Goal: Information Seeking & Learning: Learn about a topic

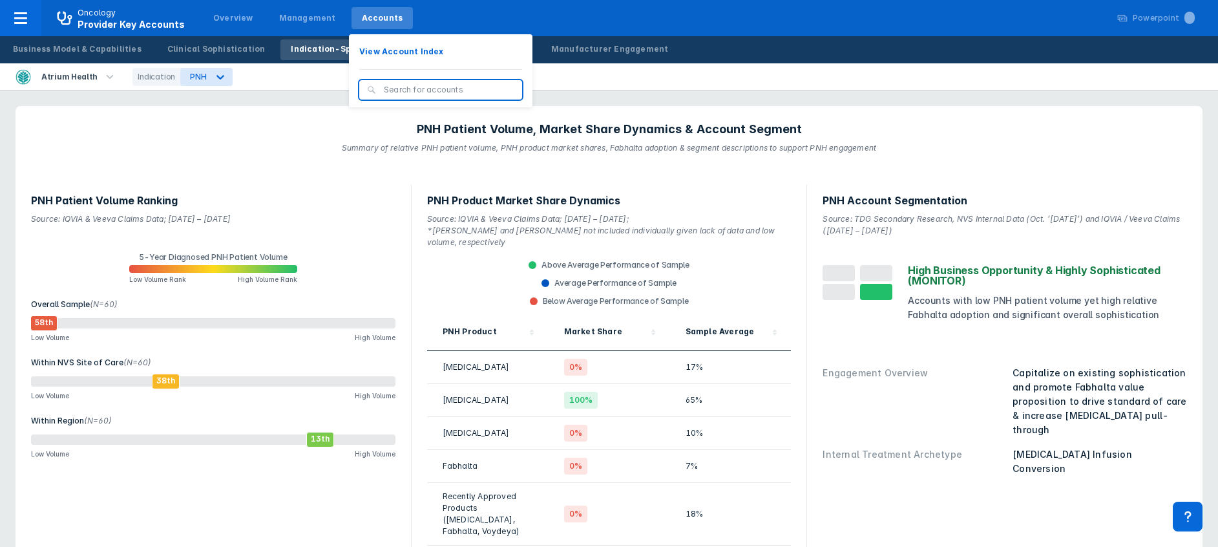
scroll to position [1683, 0]
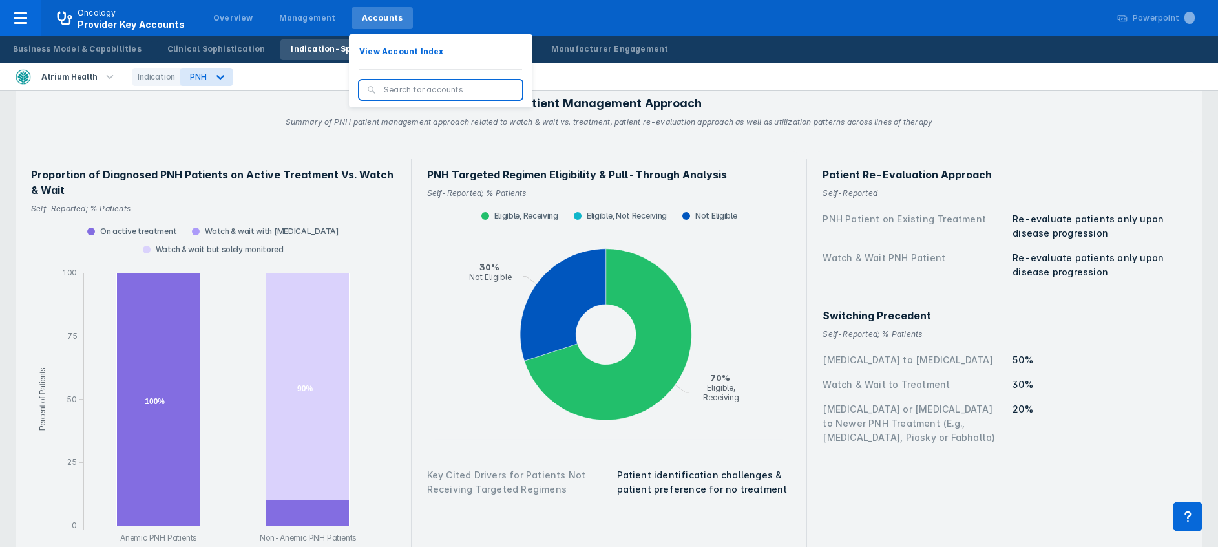
click at [384, 94] on input "search" at bounding box center [449, 90] width 131 height 12
click at [379, 23] on div "Accounts" at bounding box center [382, 18] width 41 height 12
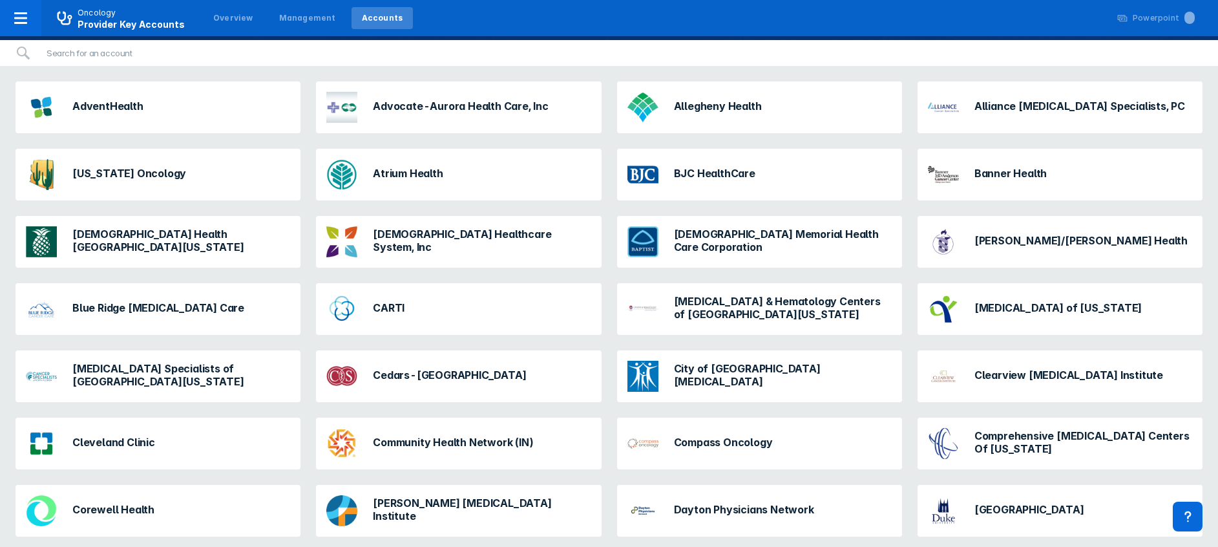
scroll to position [131, 0]
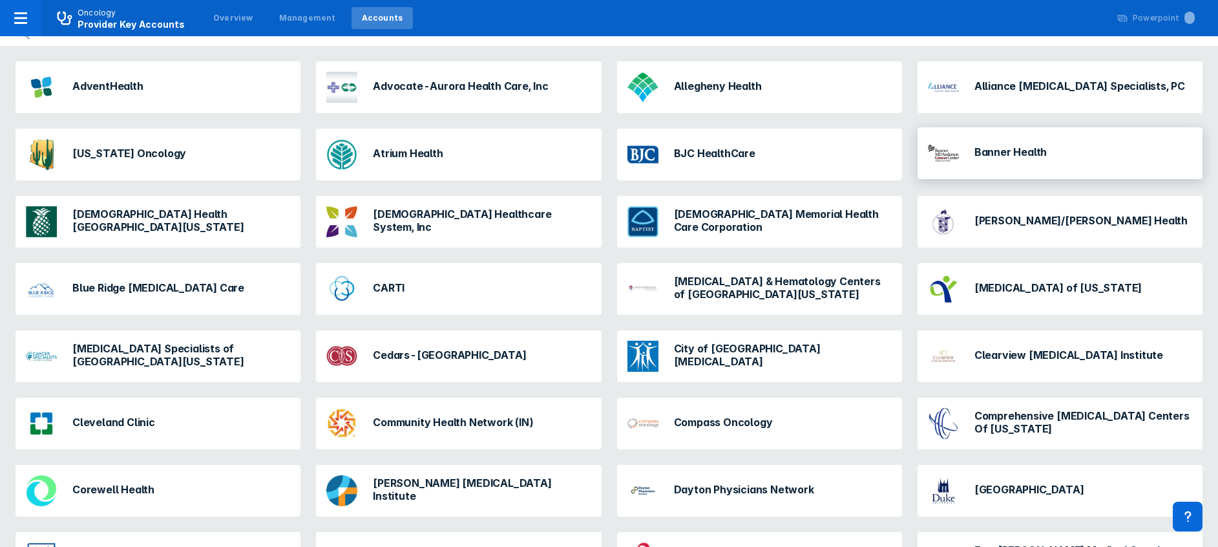
click at [989, 153] on h3 "Banner Health" at bounding box center [1010, 151] width 72 height 13
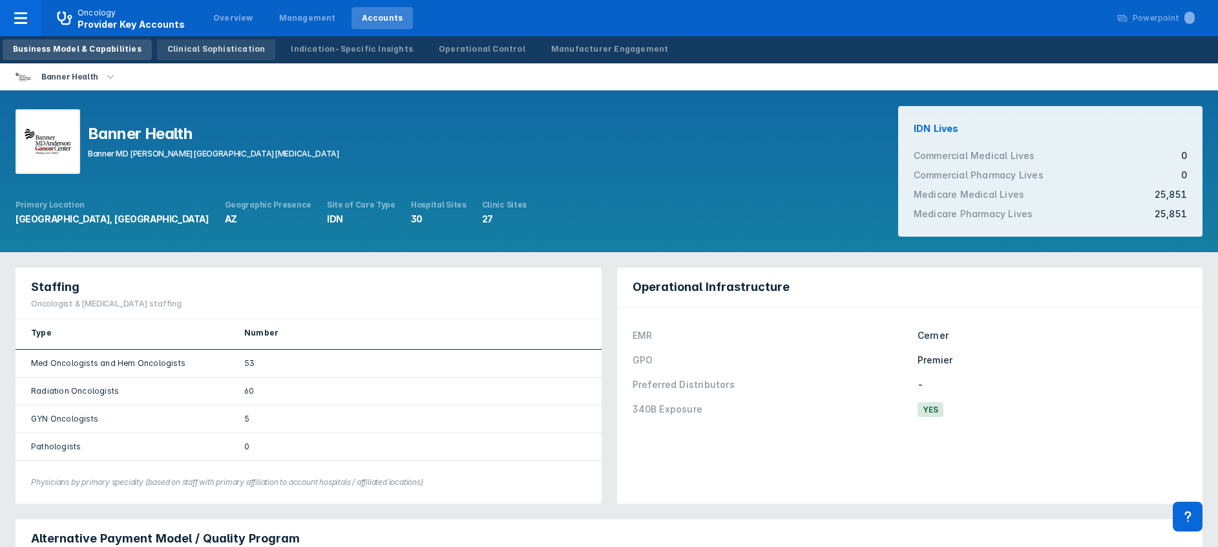
click at [175, 41] on link "Clinical Sophistication" at bounding box center [216, 49] width 119 height 21
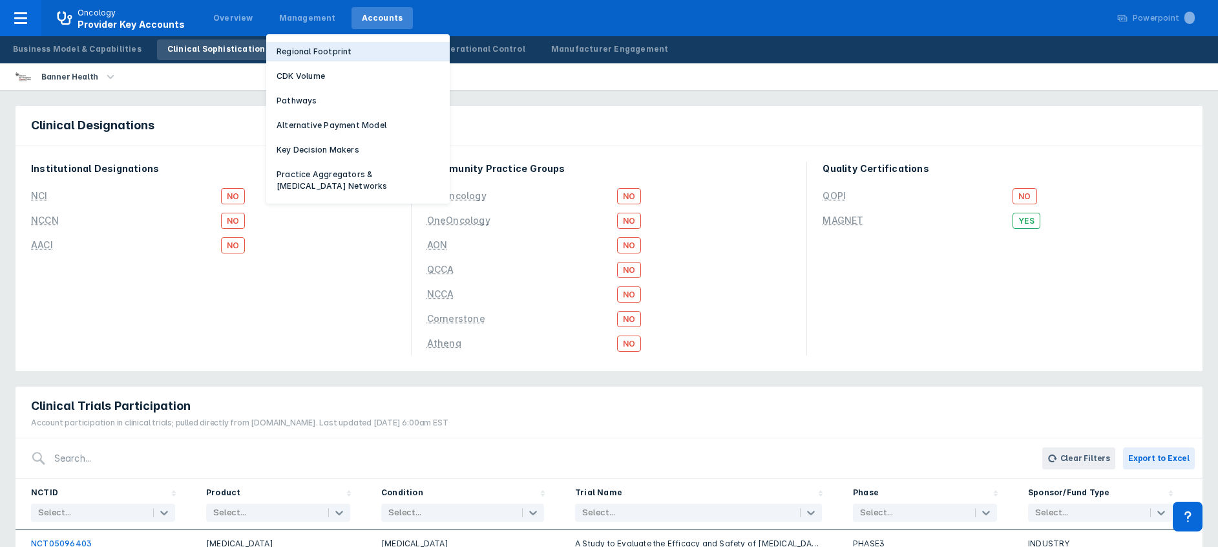
click at [288, 50] on p "Regional Footprint" at bounding box center [315, 52] width 76 height 12
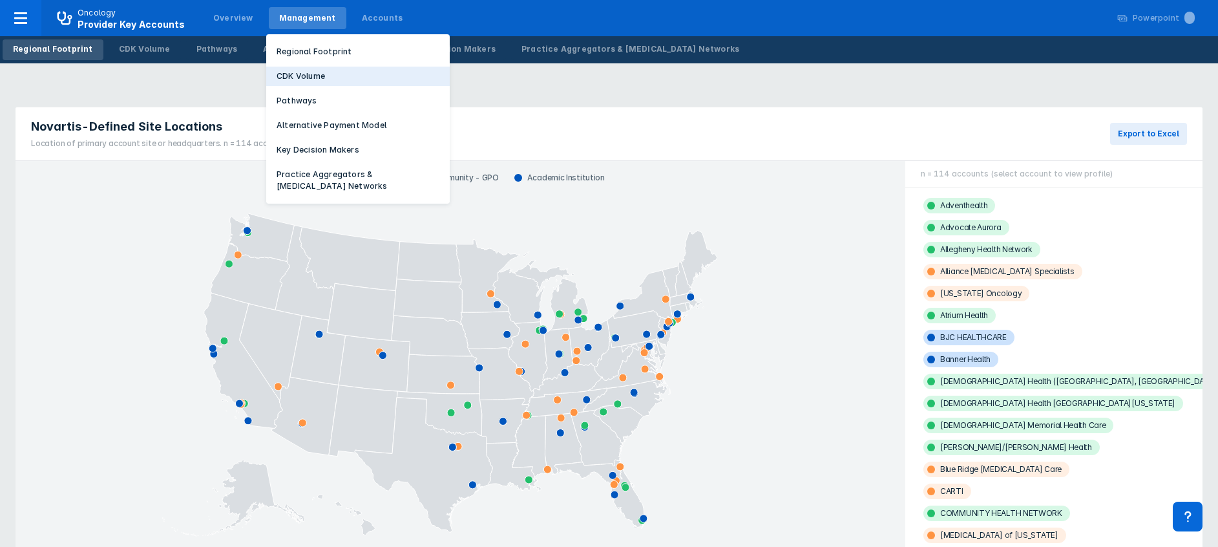
click at [284, 76] on p "CDK Volume" at bounding box center [301, 76] width 48 height 12
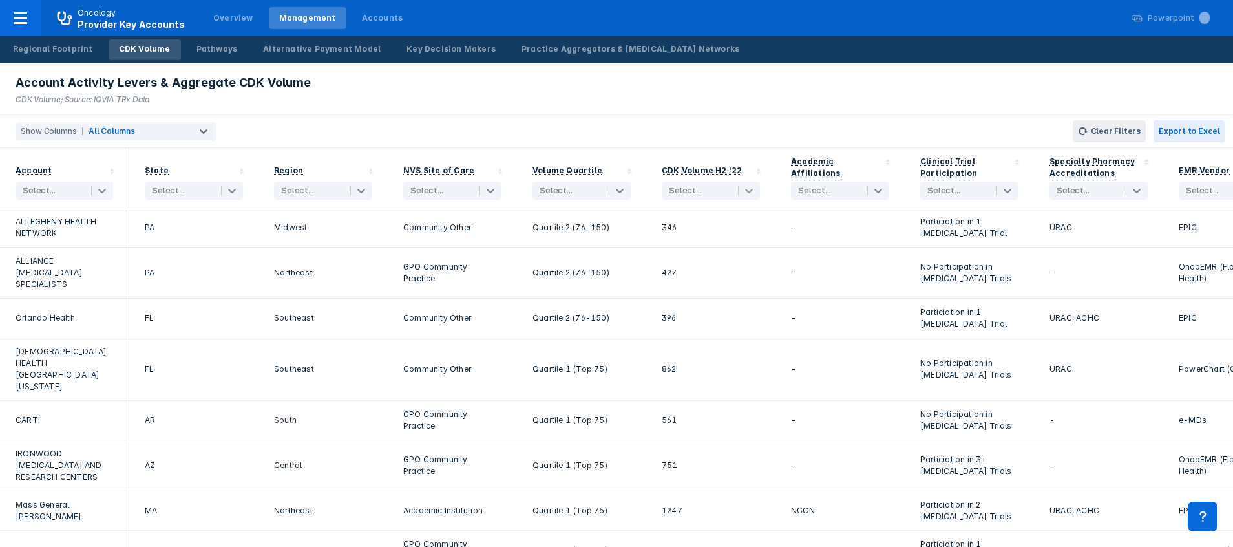
click at [750, 193] on icon at bounding box center [749, 191] width 8 height 5
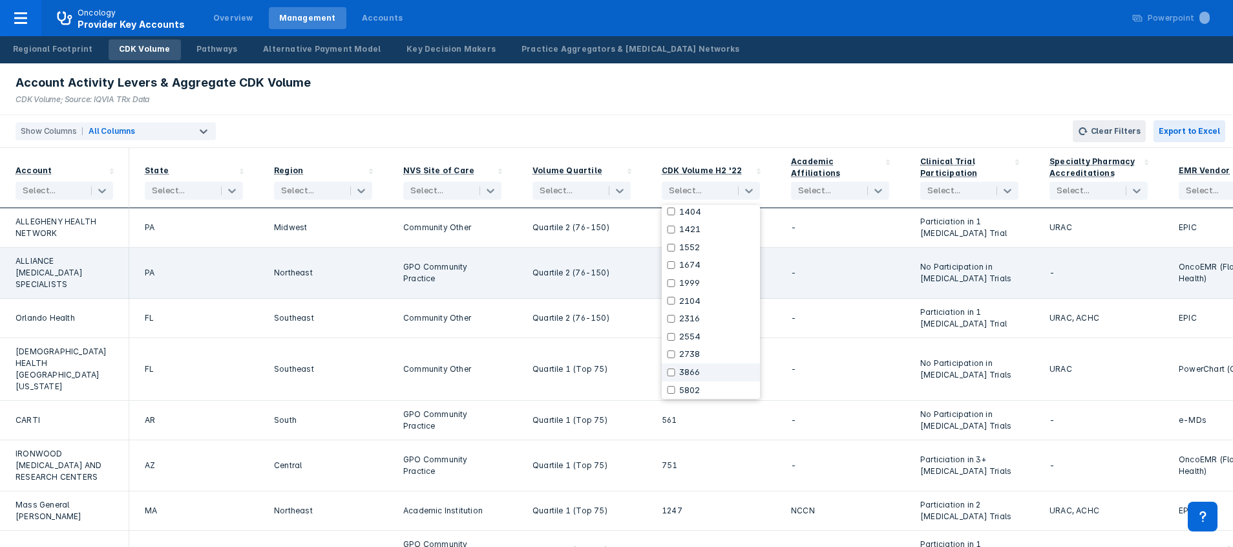
click at [821, 258] on div "-" at bounding box center [840, 272] width 98 height 35
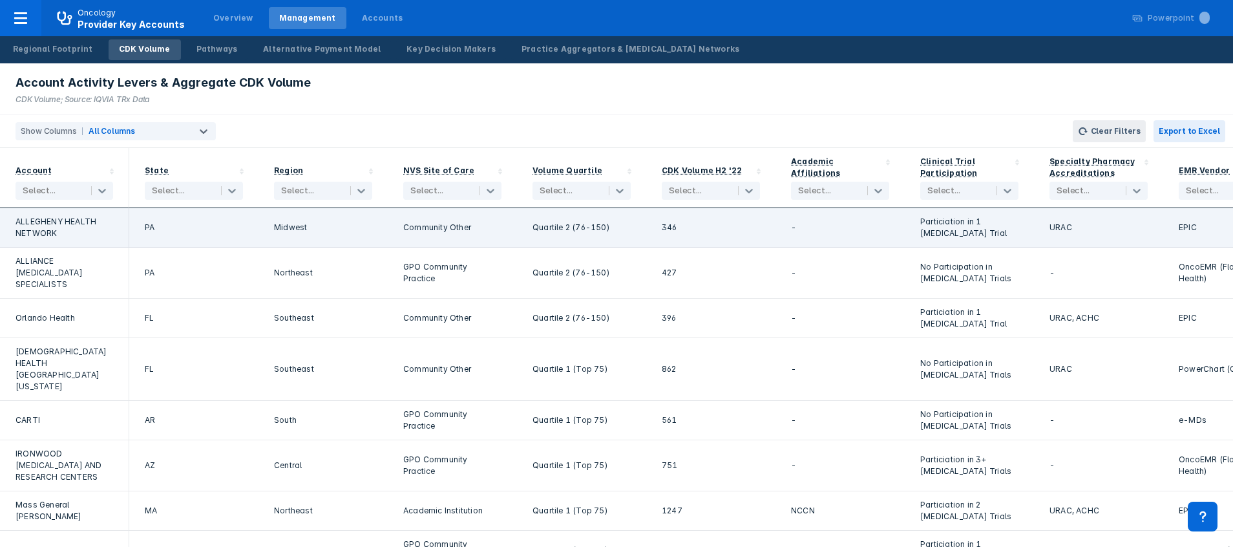
click at [691, 233] on div "346" at bounding box center [711, 227] width 98 height 23
drag, startPoint x: 691, startPoint y: 233, endPoint x: 682, endPoint y: 226, distance: 11.5
click at [682, 226] on div "346" at bounding box center [711, 227] width 98 height 23
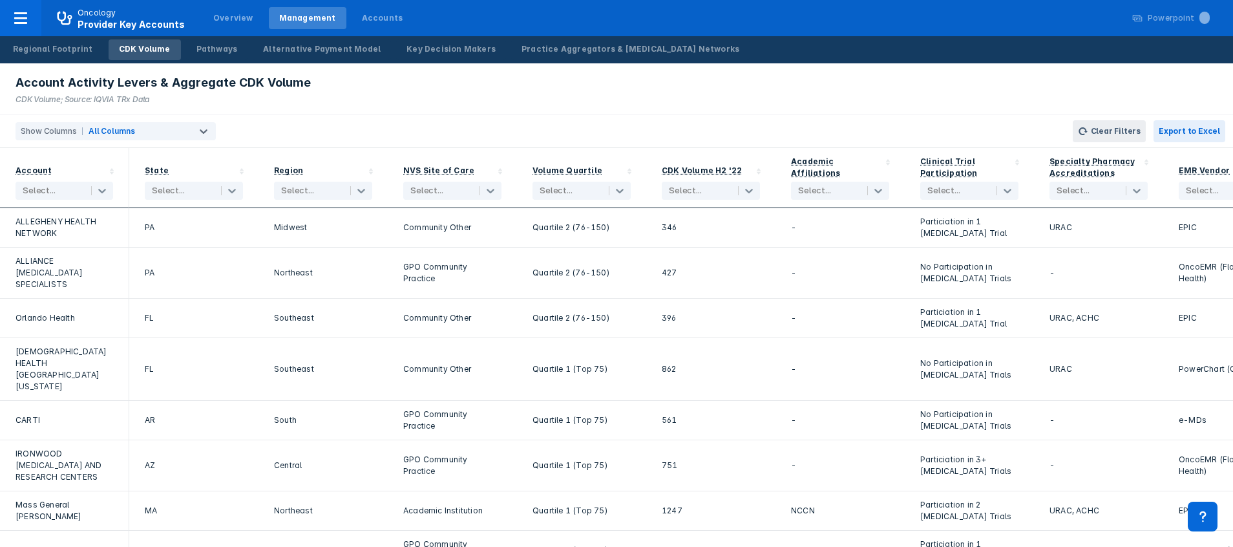
drag, startPoint x: 682, startPoint y: 226, endPoint x: 587, endPoint y: 122, distance: 140.0
click at [587, 122] on div "Show Columns All Columns Clear Filters Export to Excel" at bounding box center [616, 131] width 1233 height 33
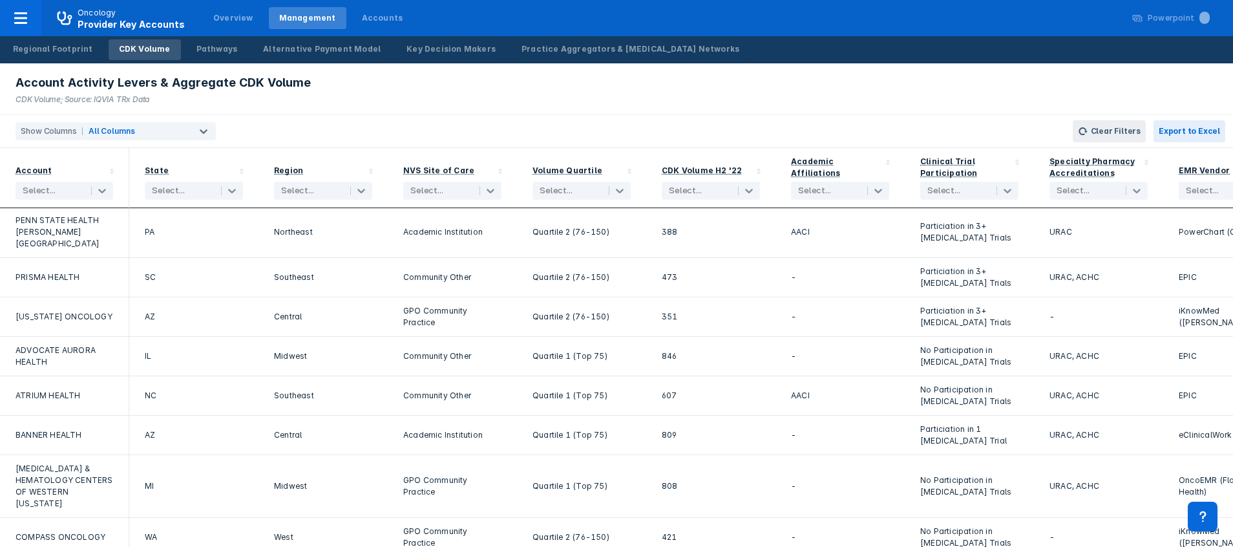
scroll to position [0, 0]
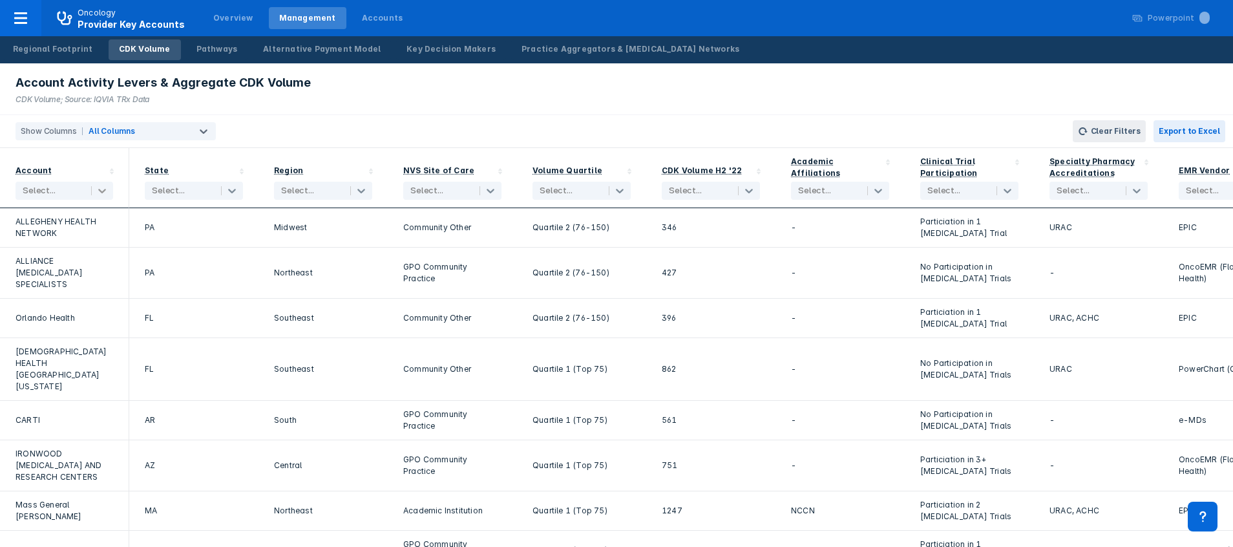
click at [100, 189] on icon at bounding box center [102, 190] width 13 height 13
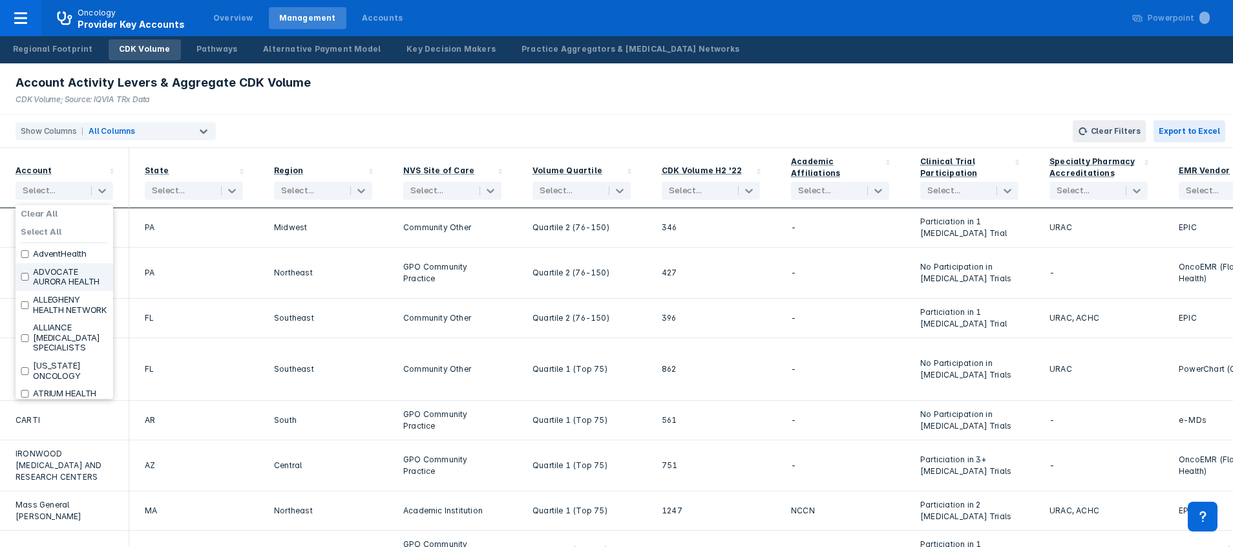
click at [21, 280] on input "checkbox" at bounding box center [25, 277] width 8 height 8
checkbox input "true"
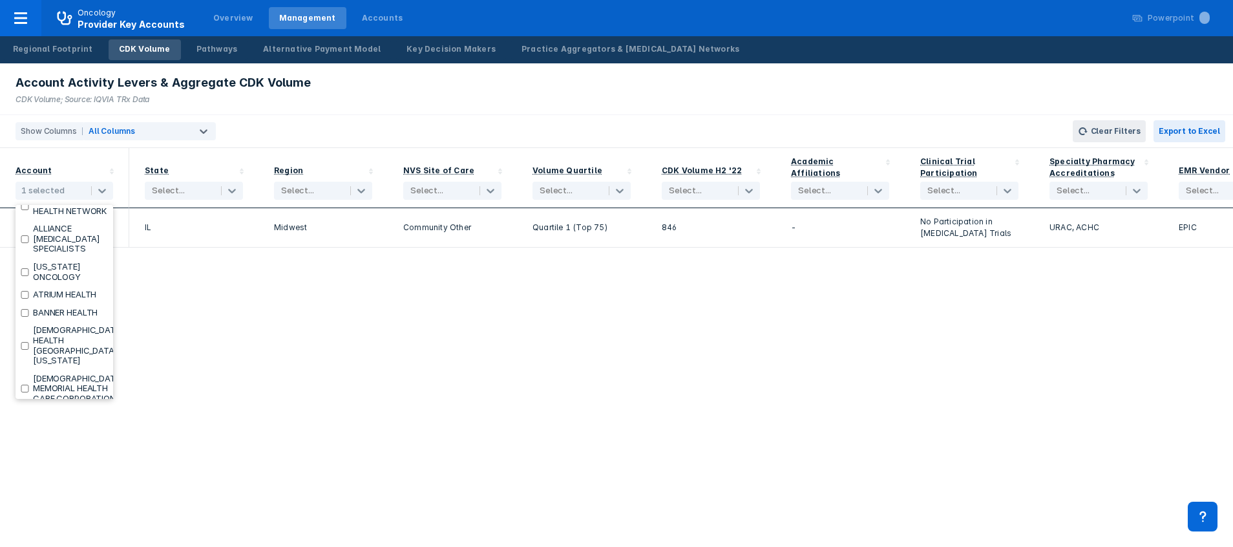
scroll to position [79, 0]
click at [23, 296] on input "checkbox" at bounding box center [25, 292] width 8 height 8
checkbox input "true"
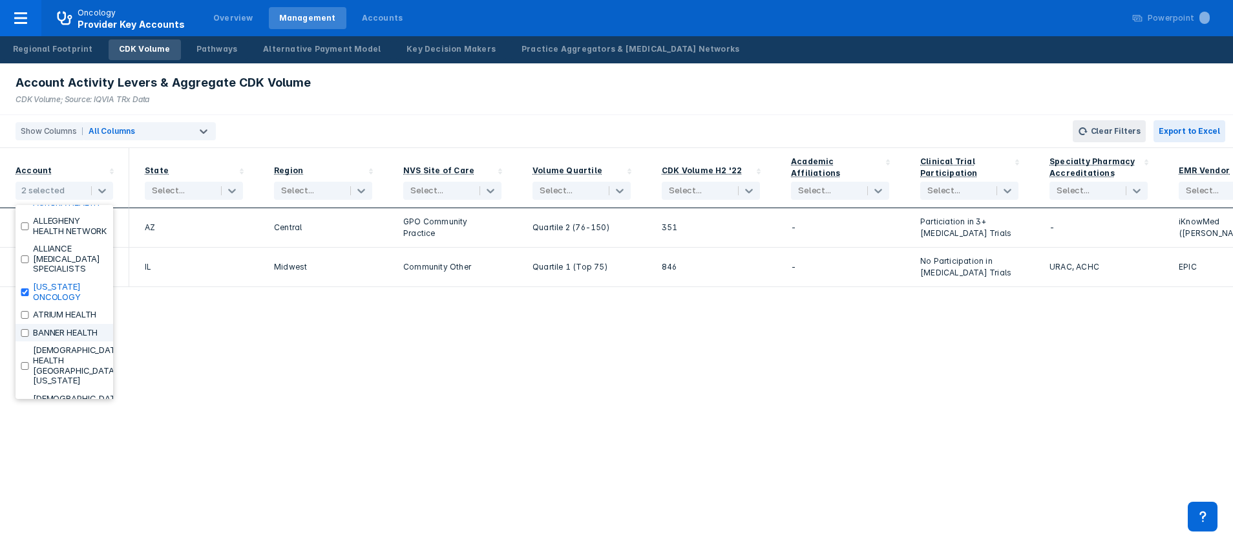
click at [23, 337] on input "checkbox" at bounding box center [25, 333] width 8 height 8
checkbox input "true"
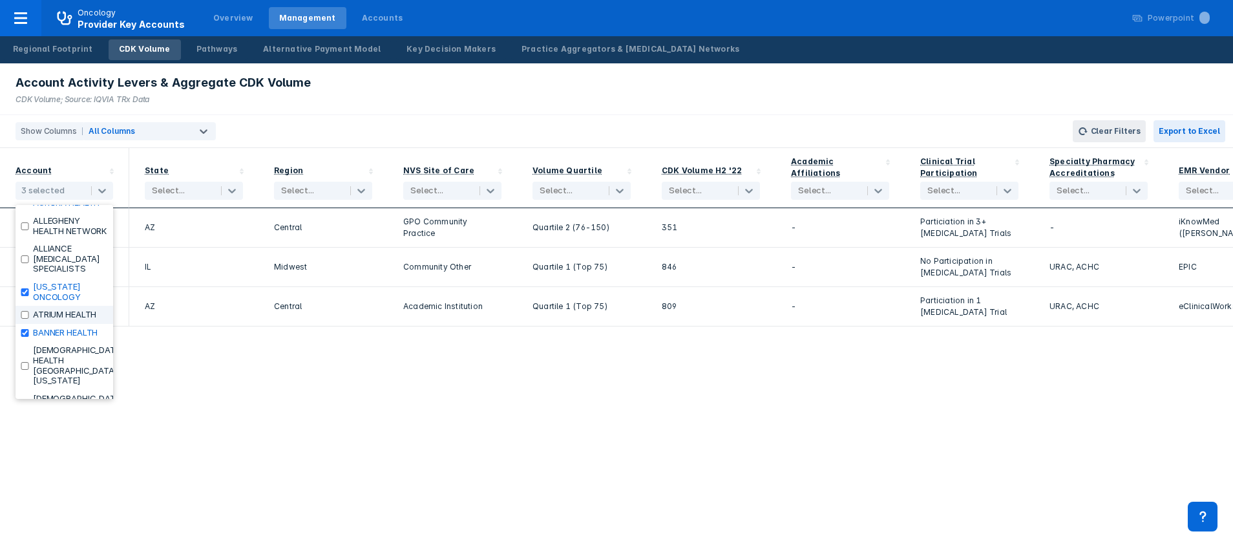
click at [26, 324] on div "ATRIUM HEALTH" at bounding box center [65, 315] width 98 height 18
checkbox input "true"
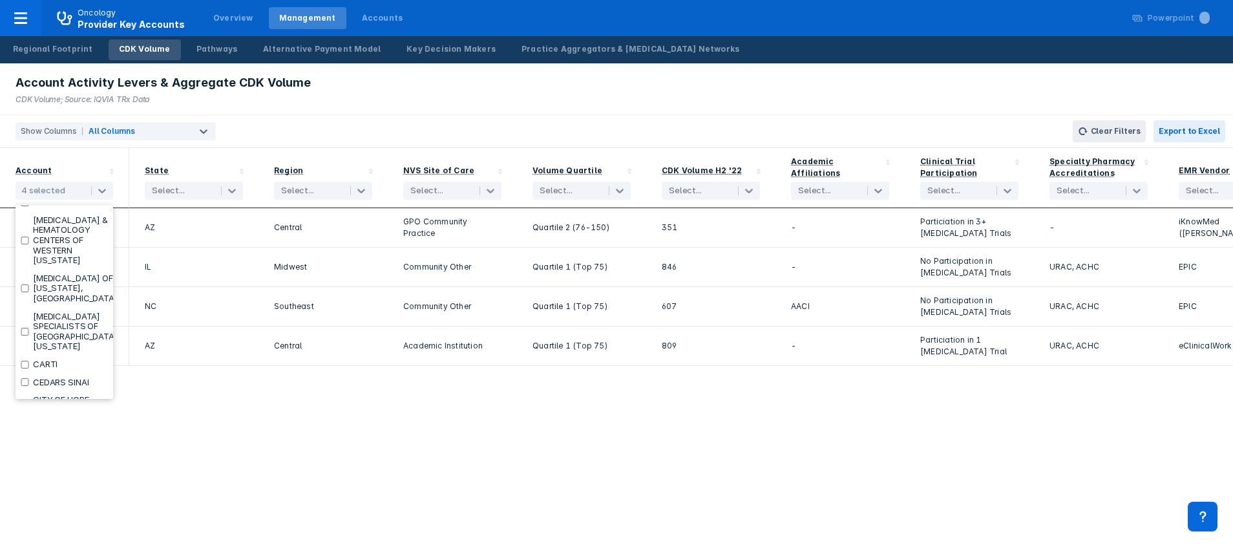
scroll to position [390, 0]
click at [28, 167] on input "checkbox" at bounding box center [25, 164] width 8 height 8
checkbox input "true"
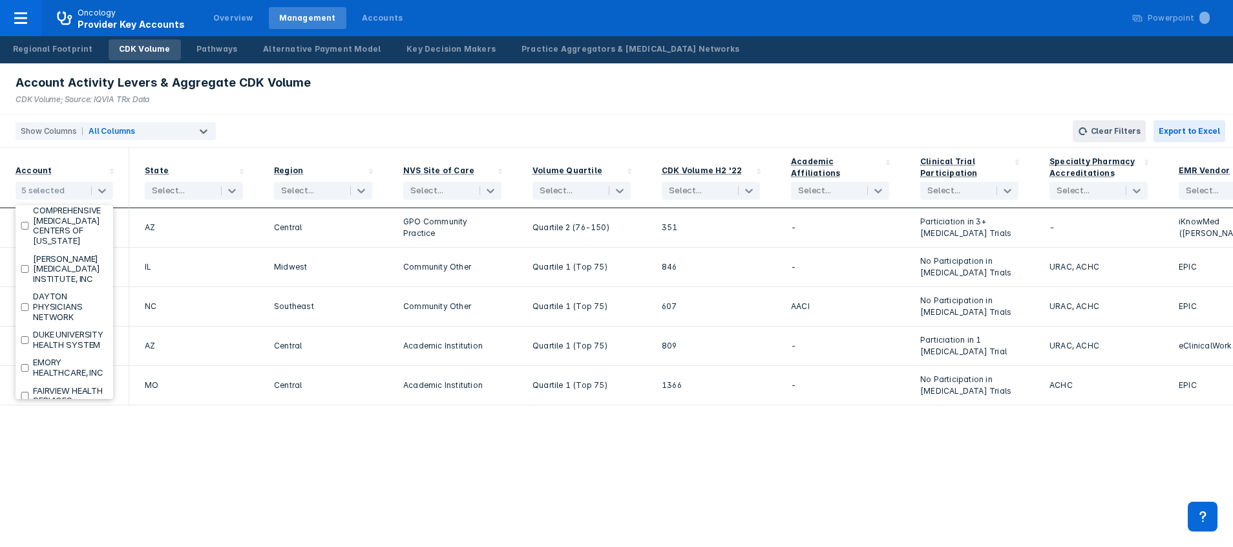
scroll to position [739, 0]
click at [29, 211] on div "COMPREHENSIVE [MEDICAL_DATA] CENTERS OF [US_STATE]" at bounding box center [65, 187] width 98 height 48
checkbox input "true"
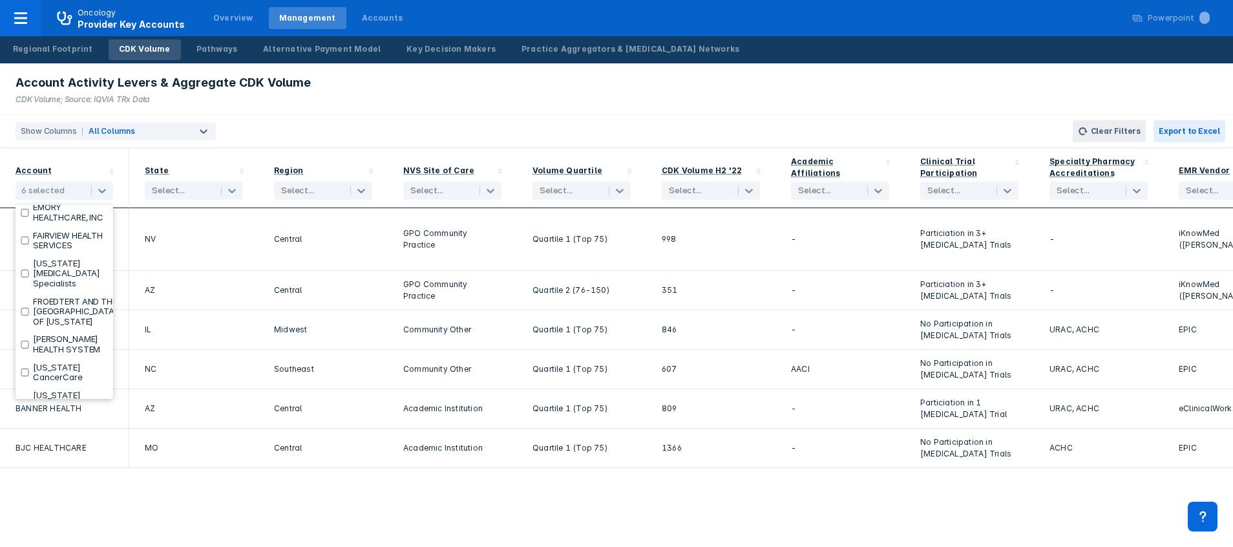
scroll to position [894, 0]
click at [27, 205] on input "checkbox" at bounding box center [25, 202] width 8 height 8
checkbox input "true"
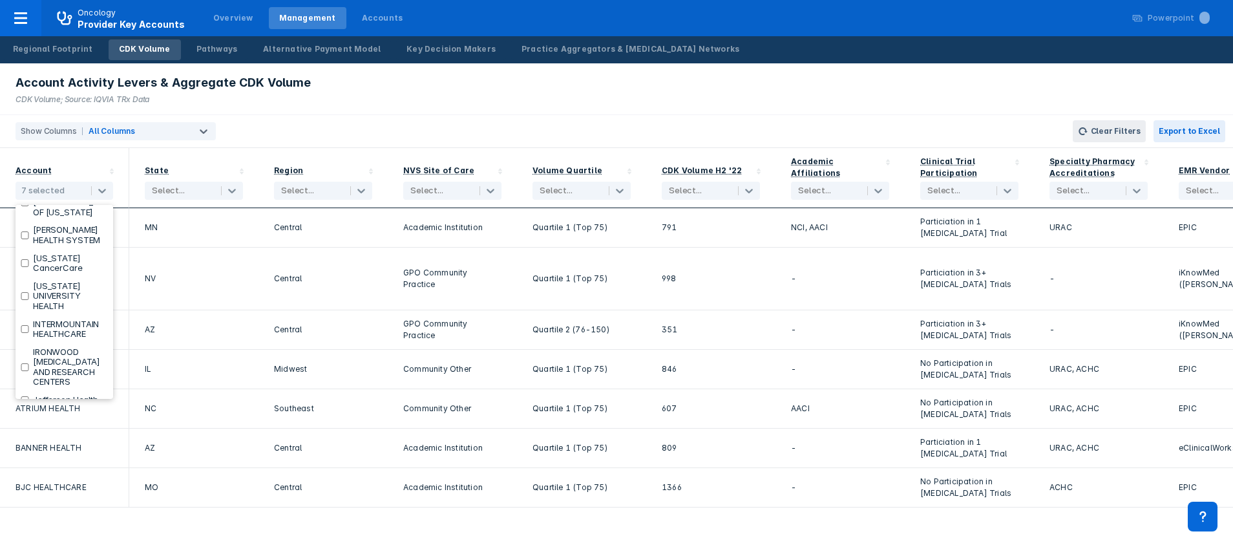
scroll to position [971, 0]
click at [24, 199] on input "checkbox" at bounding box center [25, 195] width 8 height 8
checkbox input "true"
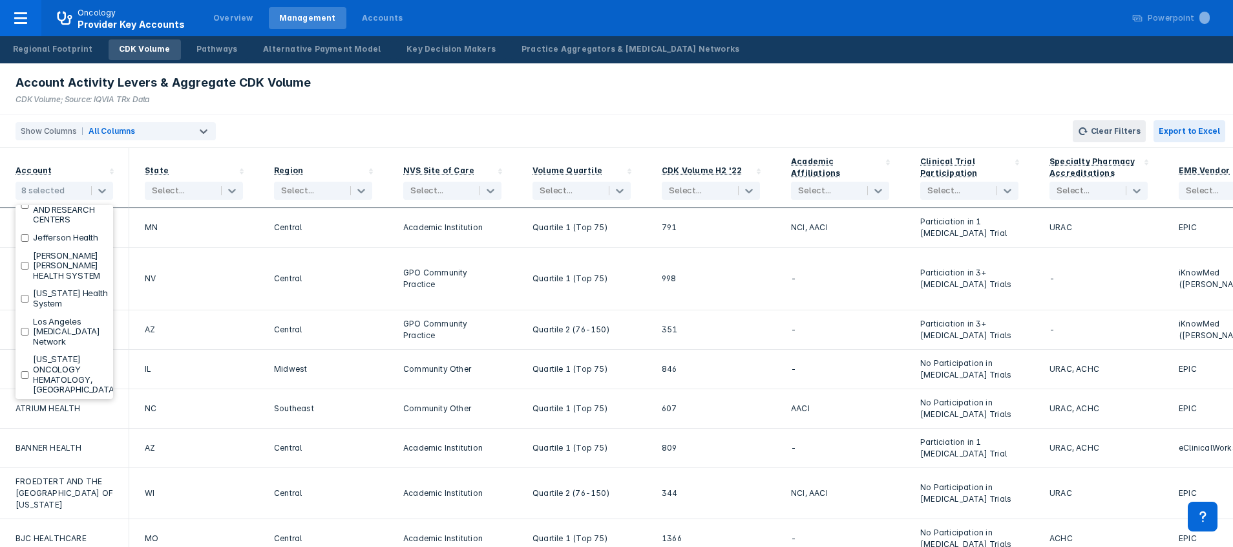
scroll to position [1165, 0]
click at [19, 142] on div "INTERMOUNTAIN HEALTHCARE" at bounding box center [65, 128] width 98 height 28
checkbox input "true"
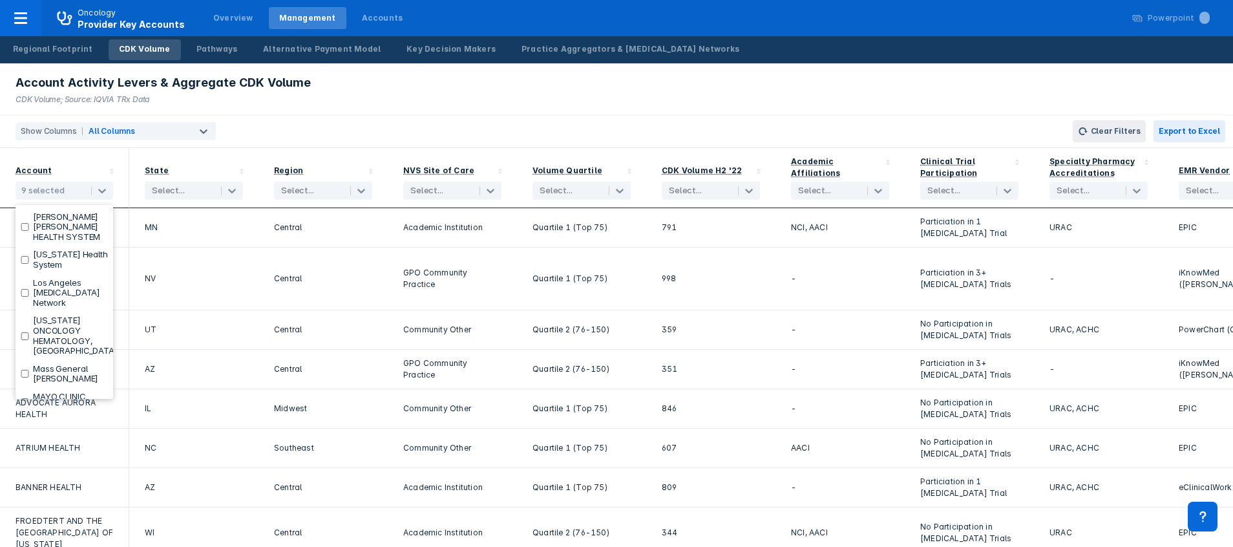
click at [23, 170] on input "checkbox" at bounding box center [25, 166] width 8 height 8
checkbox input "true"
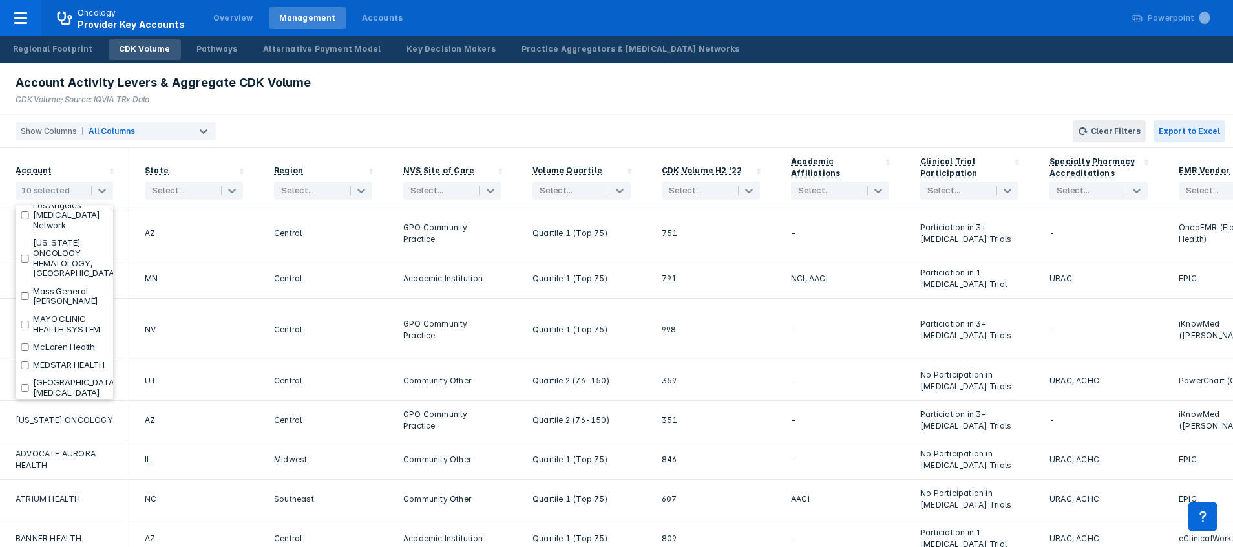
scroll to position [1281, 0]
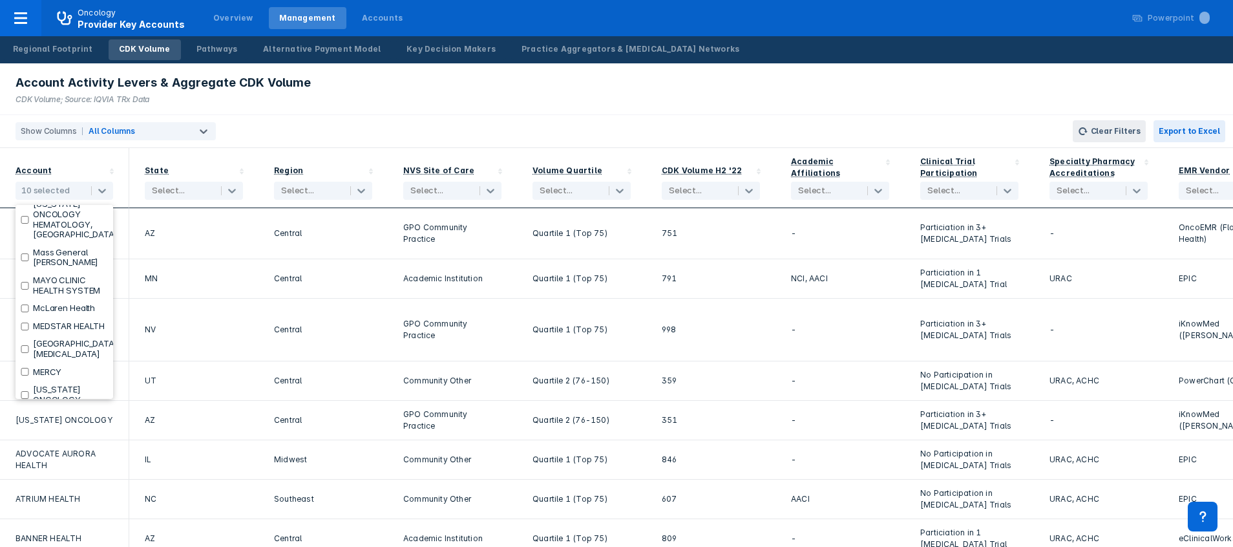
click at [35, 153] on label "[US_STATE] Health System" at bounding box center [70, 143] width 75 height 20
checkbox input "true"
click at [40, 140] on label "MAYO CLINIC HEALTH SYSTEM" at bounding box center [70, 130] width 75 height 20
checkbox input "true"
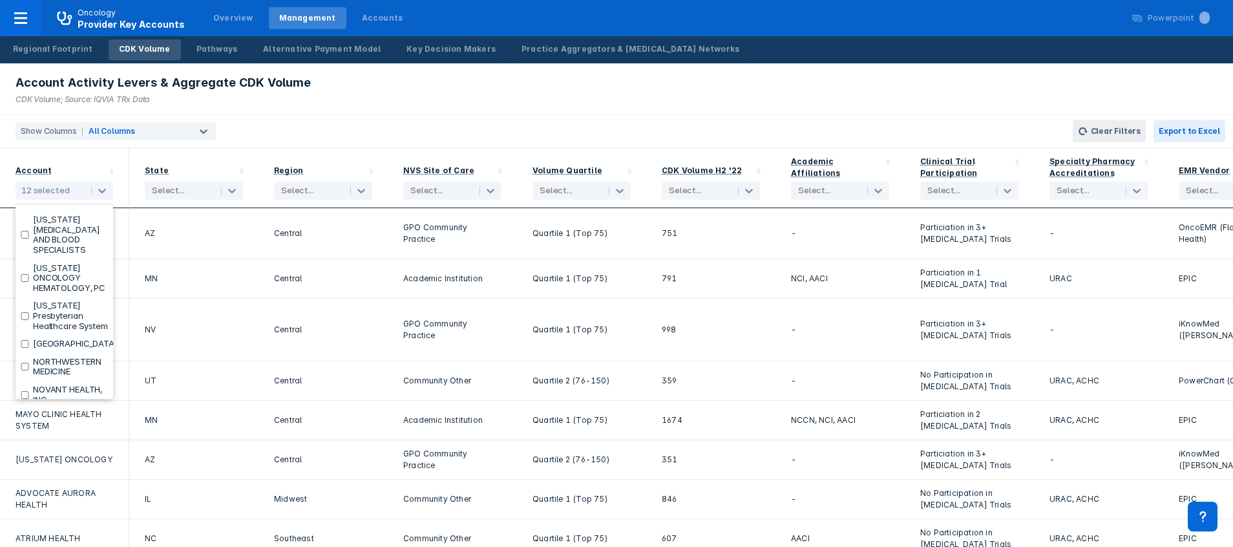
scroll to position [1591, 0]
click at [33, 71] on div "MERCY" at bounding box center [65, 62] width 98 height 18
checkbox input "true"
click at [30, 98] on div "[US_STATE] ONCOLOGY" at bounding box center [65, 84] width 98 height 28
checkbox input "true"
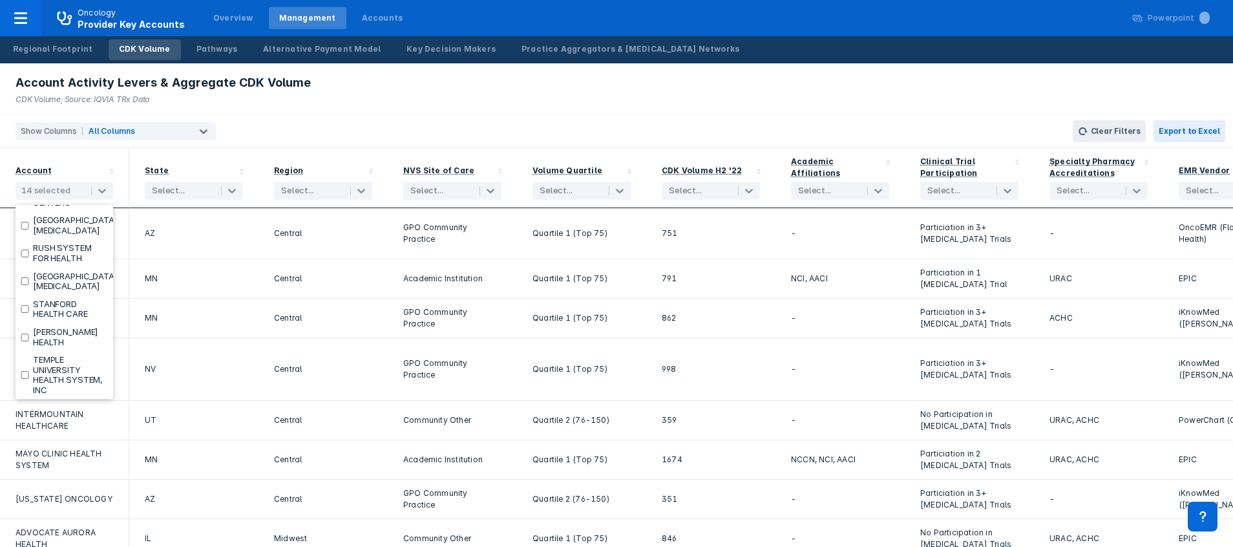
scroll to position [2095, 0]
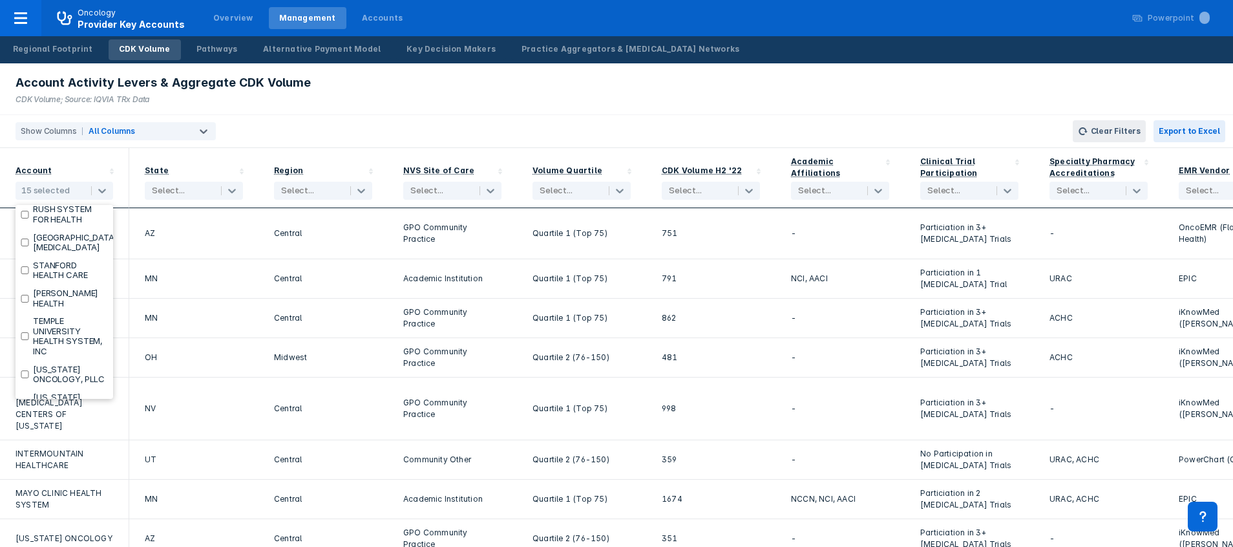
checkbox input "false"
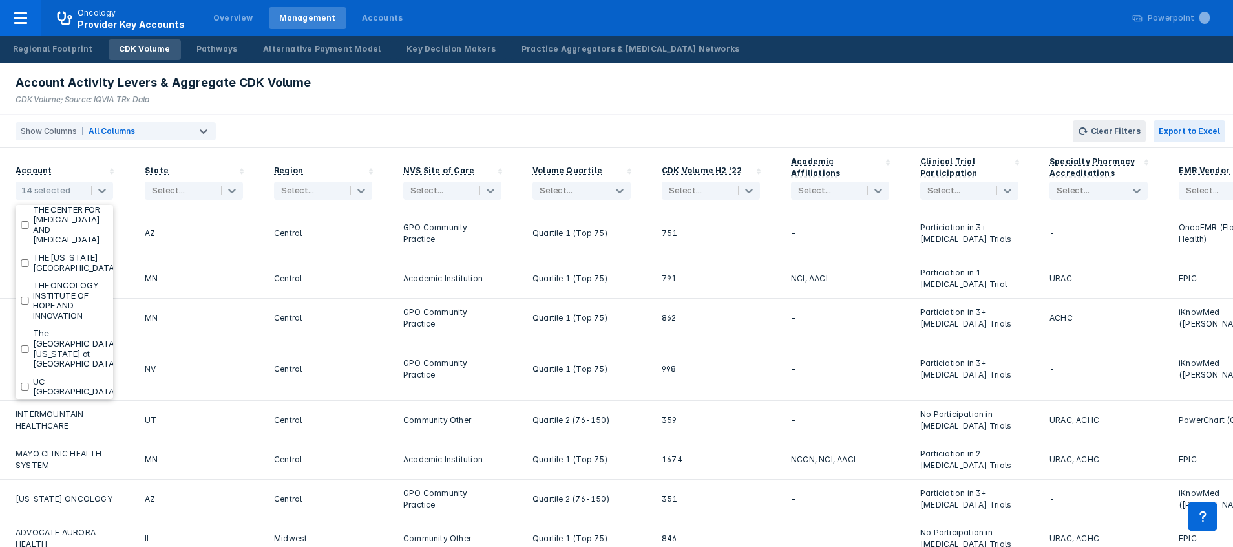
scroll to position [2328, 0]
checkbox input "true"
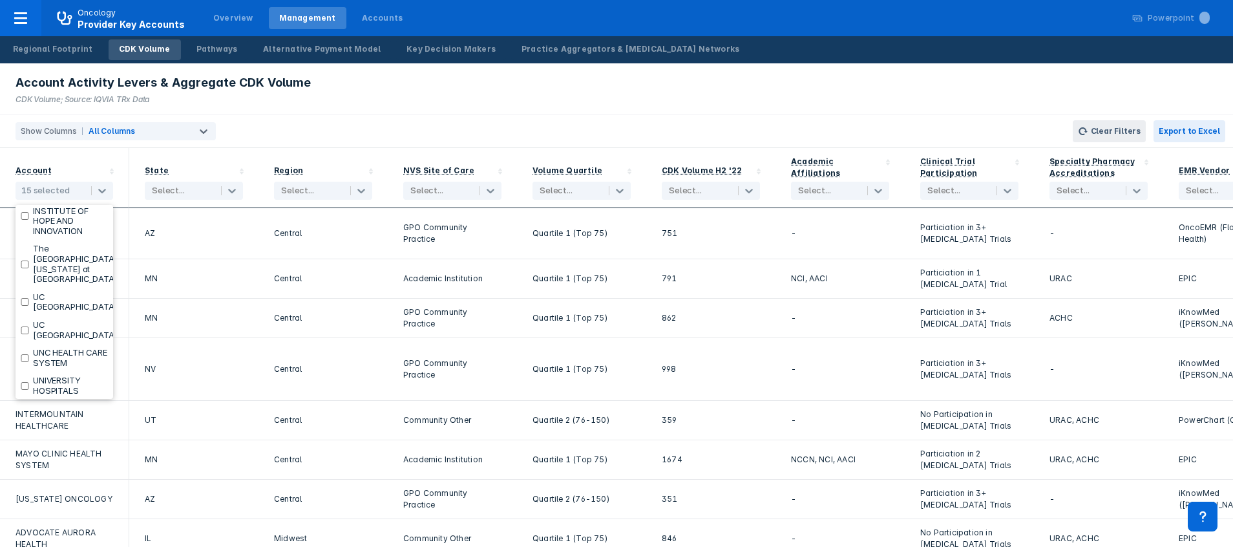
checkbox input "true"
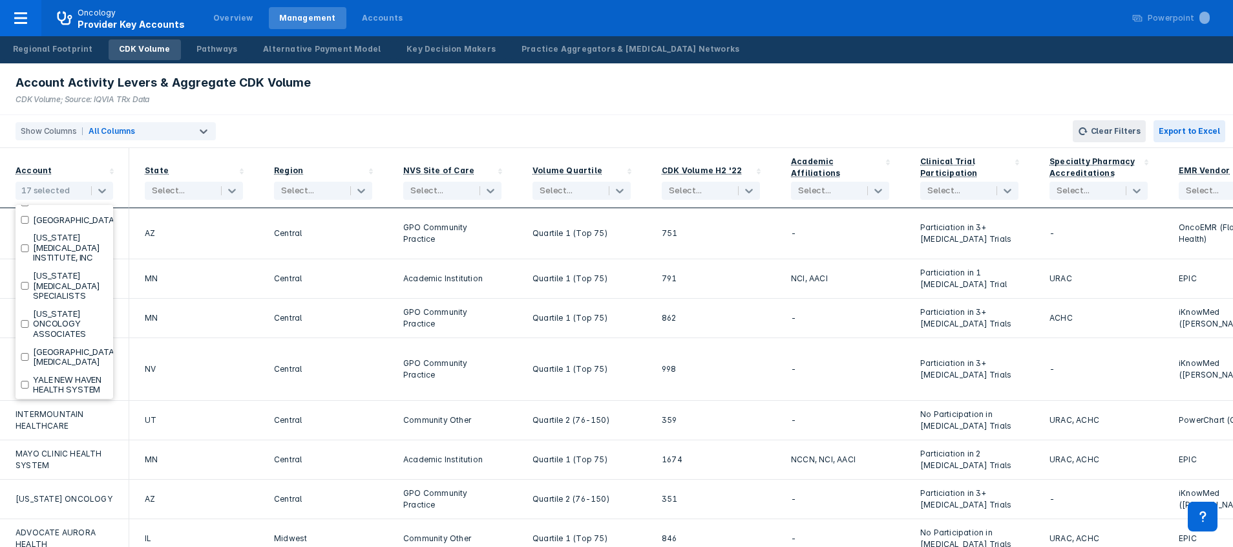
checkbox input "true"
click at [33, 151] on label "[GEOGRAPHIC_DATA][US_STATE] Health" at bounding box center [75, 141] width 85 height 20
checkbox input "true"
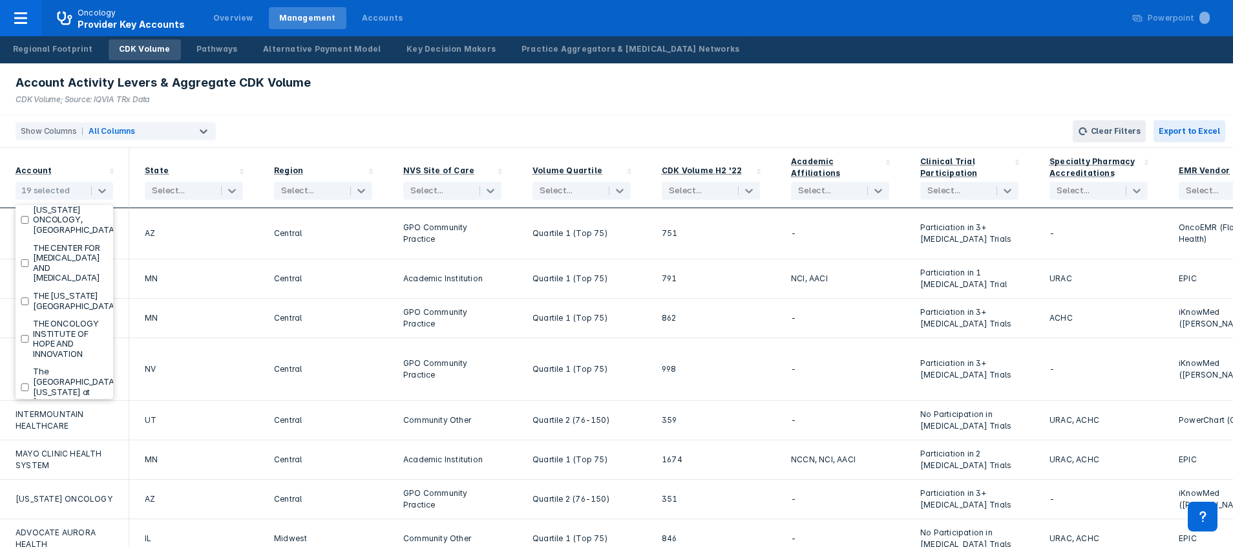
checkbox input "true"
click at [47, 233] on label "[MEDICAL_DATA] OF [US_STATE], [GEOGRAPHIC_DATA]" at bounding box center [75, 217] width 85 height 30
checkbox input "true"
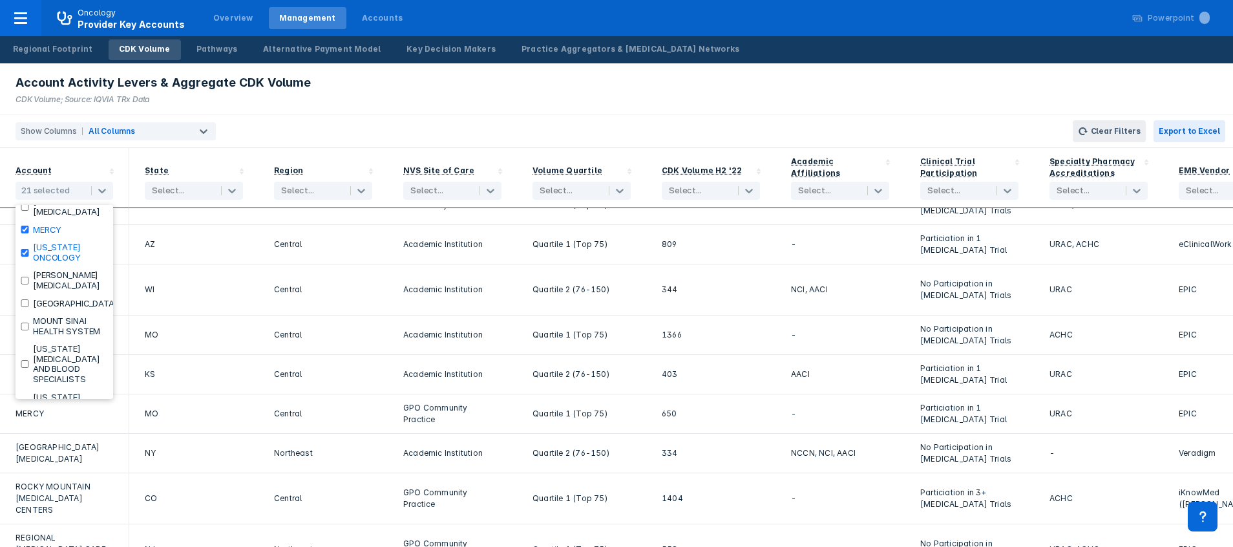
scroll to position [1434, 0]
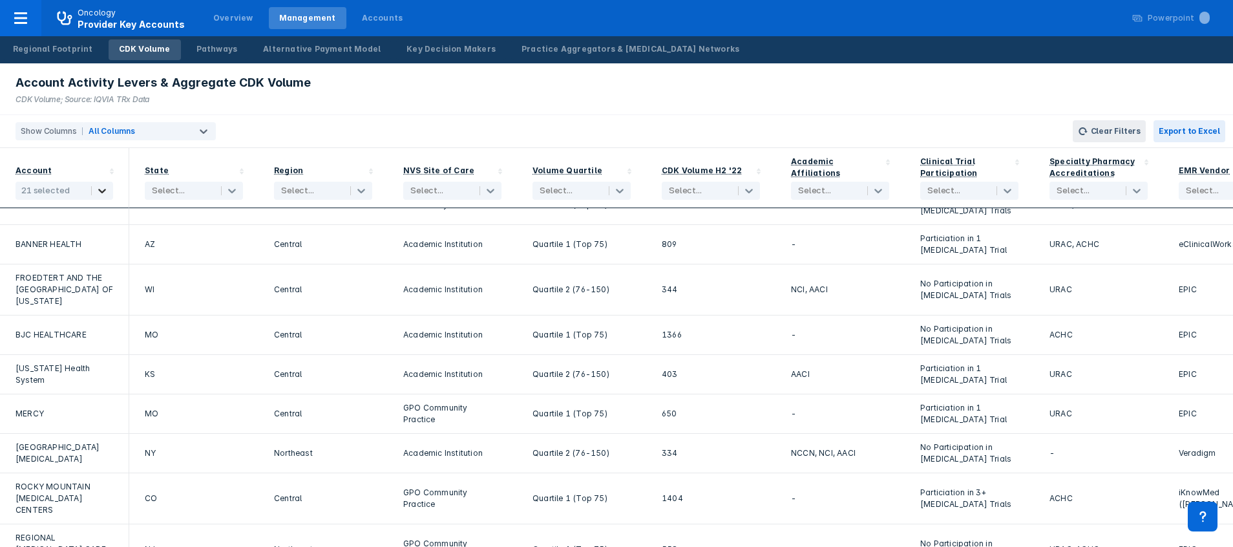
click at [104, 194] on icon at bounding box center [102, 190] width 13 height 13
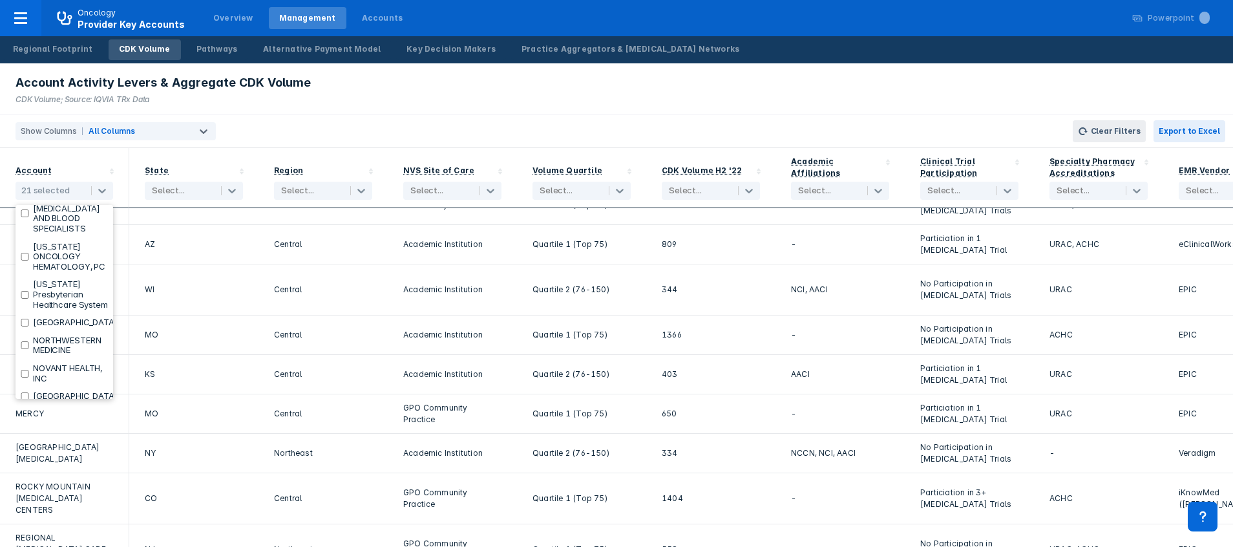
scroll to position [1585, 0]
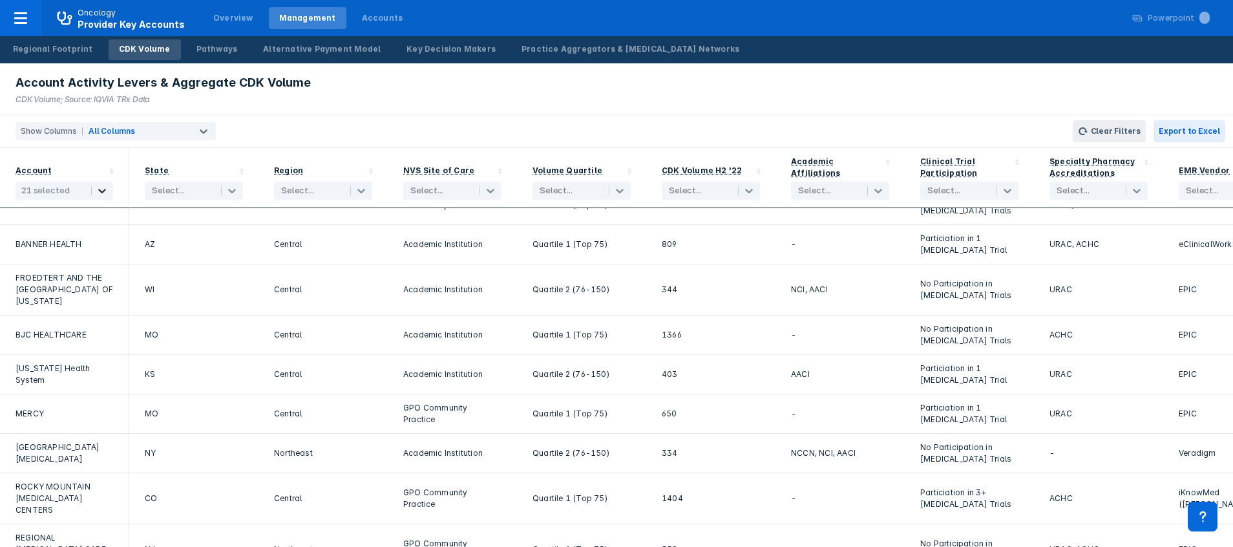
click at [103, 191] on icon at bounding box center [102, 191] width 8 height 5
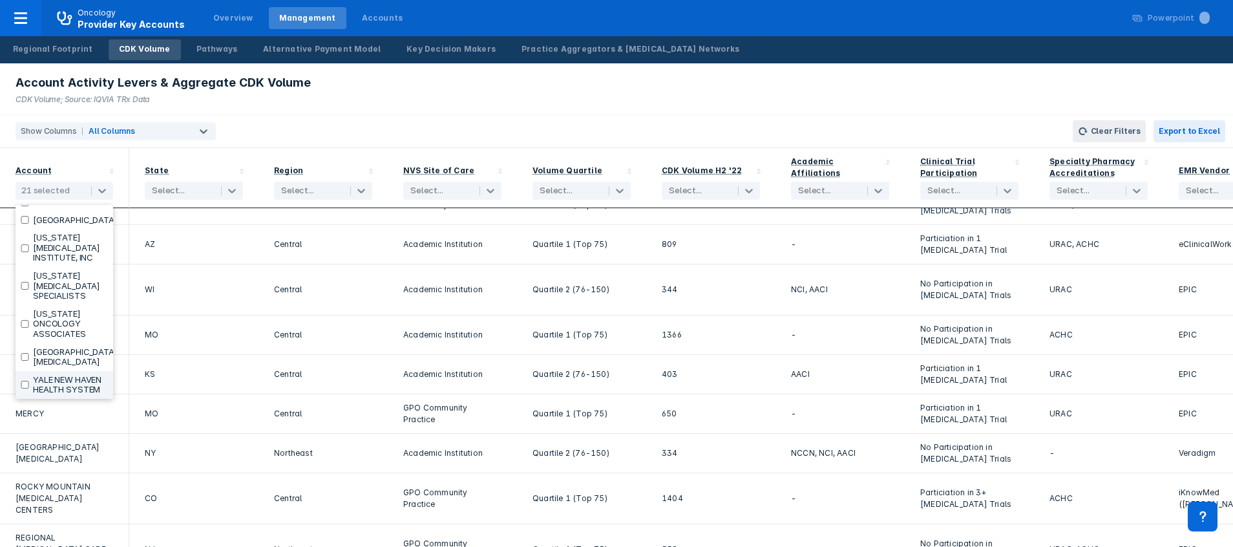
scroll to position [2955, 0]
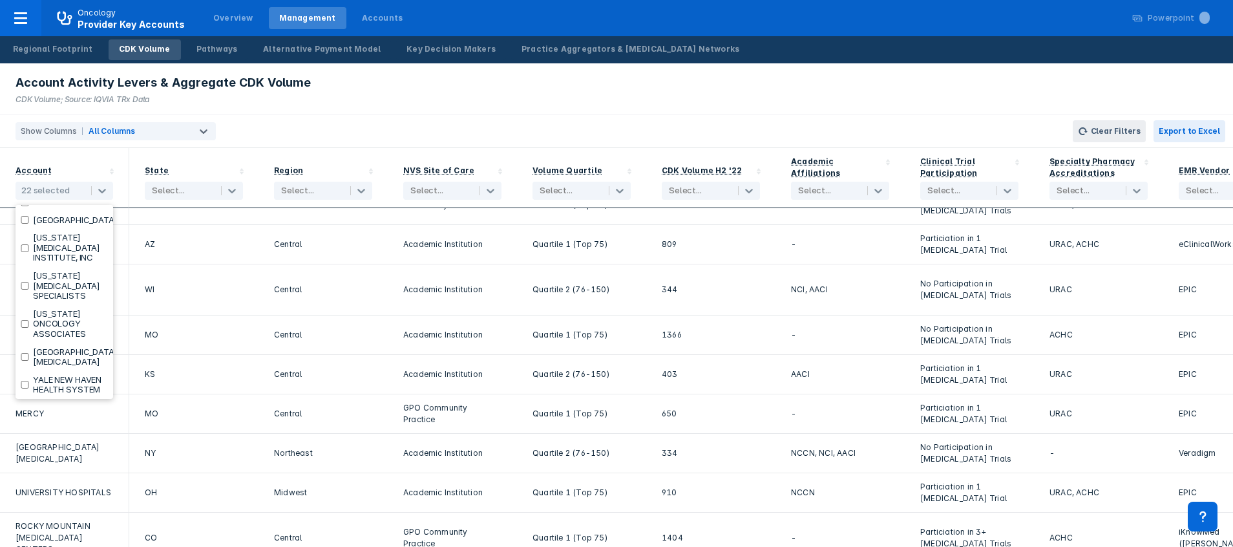
checkbox input "false"
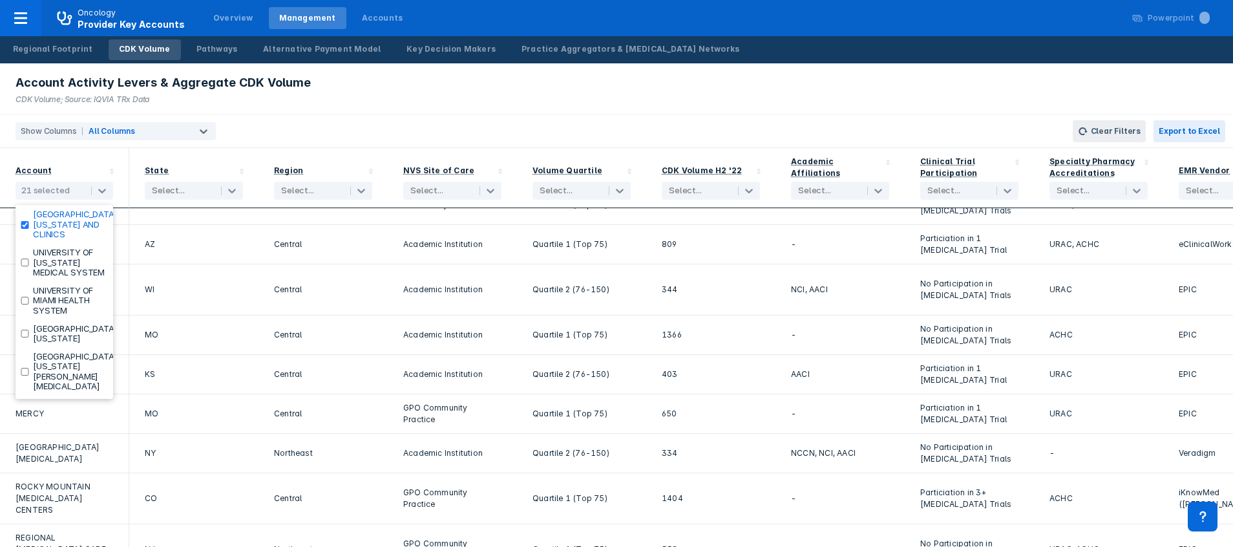
scroll to position [2645, 0]
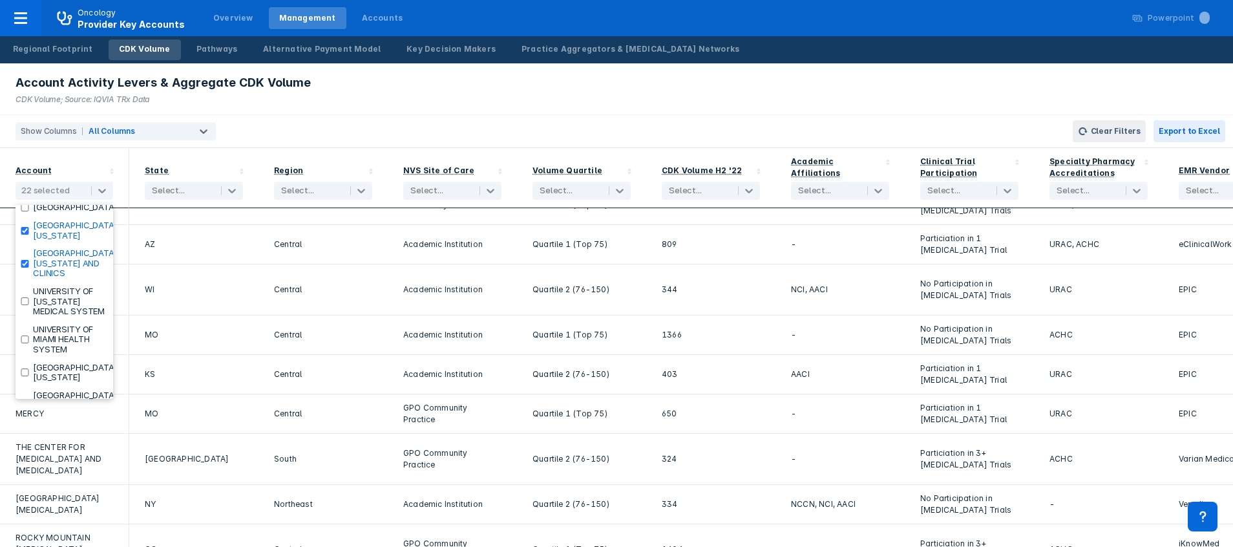
checkbox input "false"
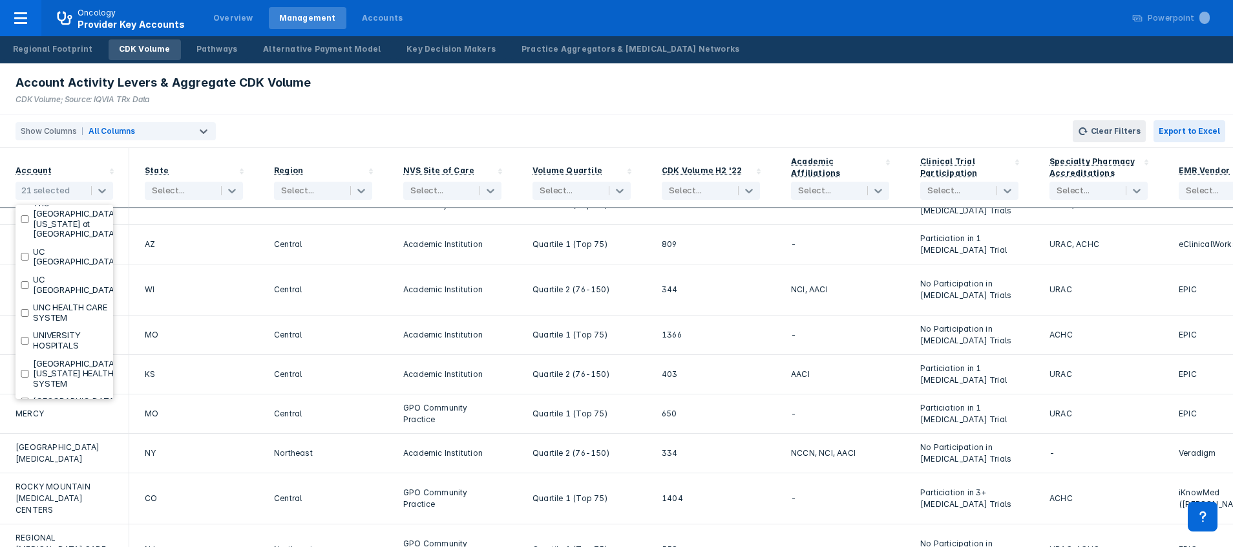
scroll to position [2412, 0]
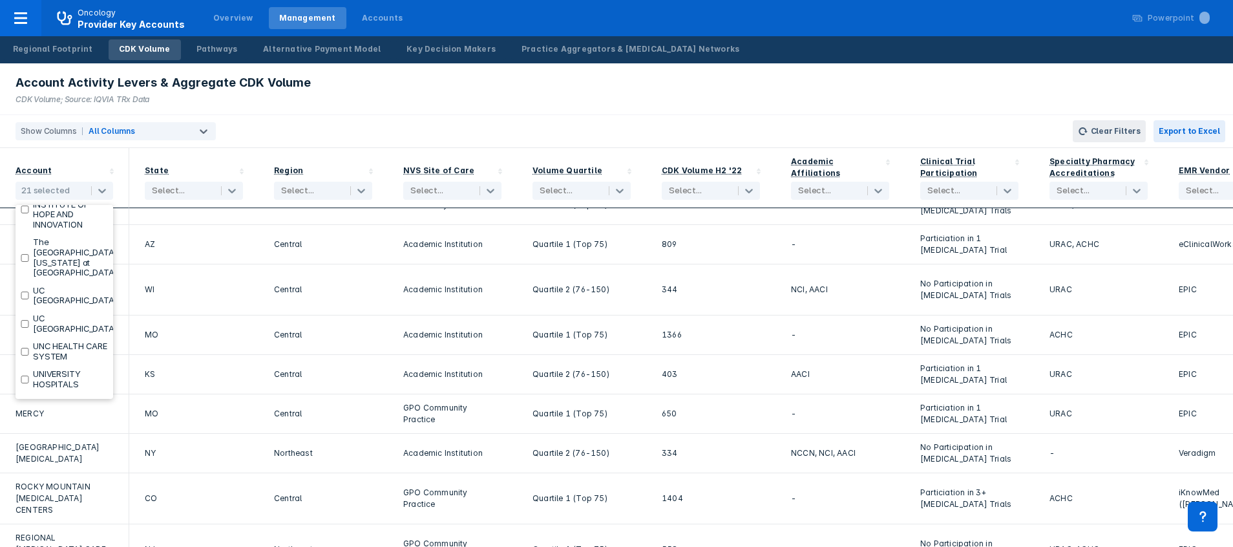
checkbox input "false"
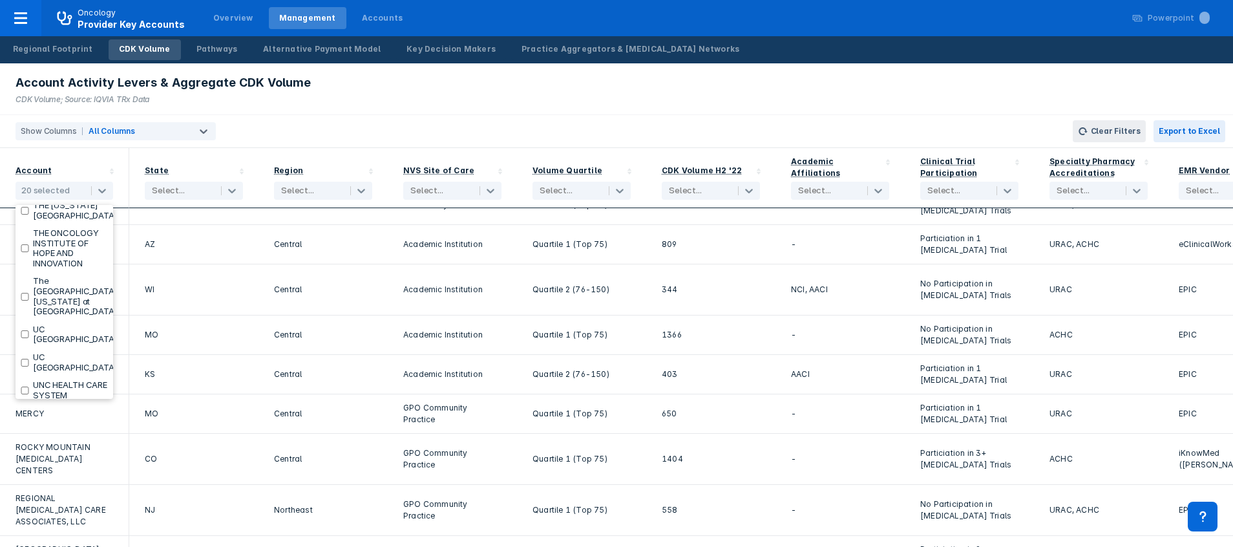
scroll to position [2335, 0]
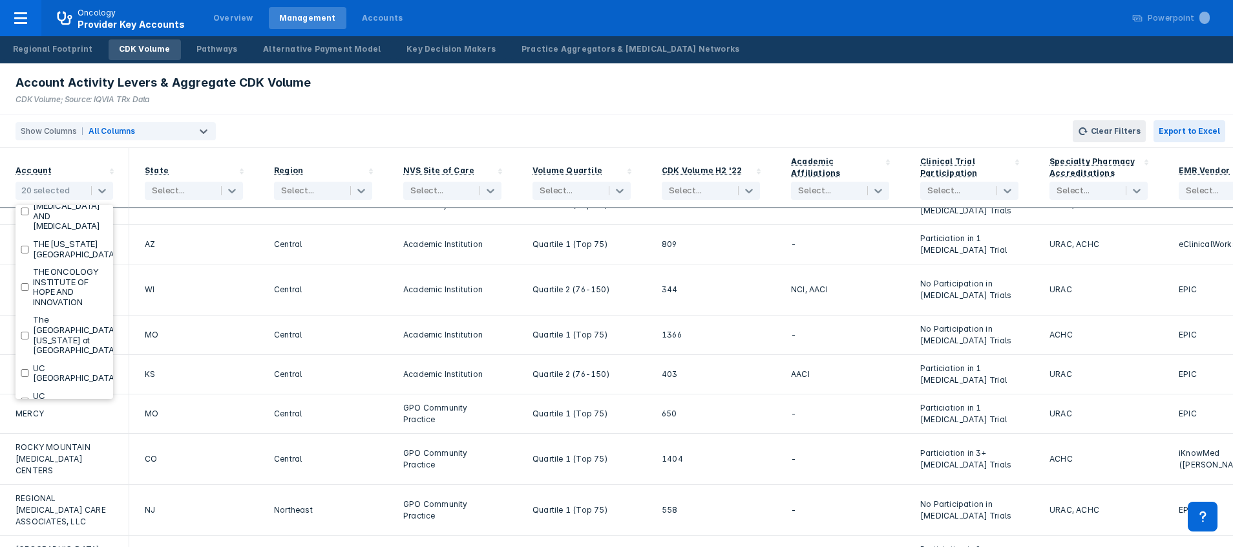
checkbox input "false"
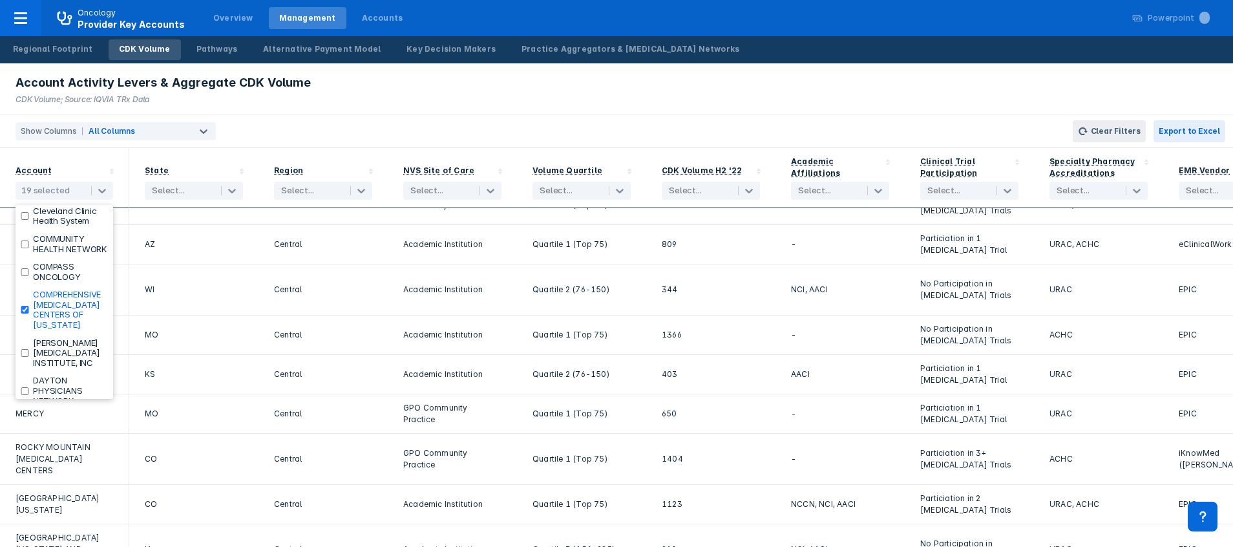
scroll to position [577, 0]
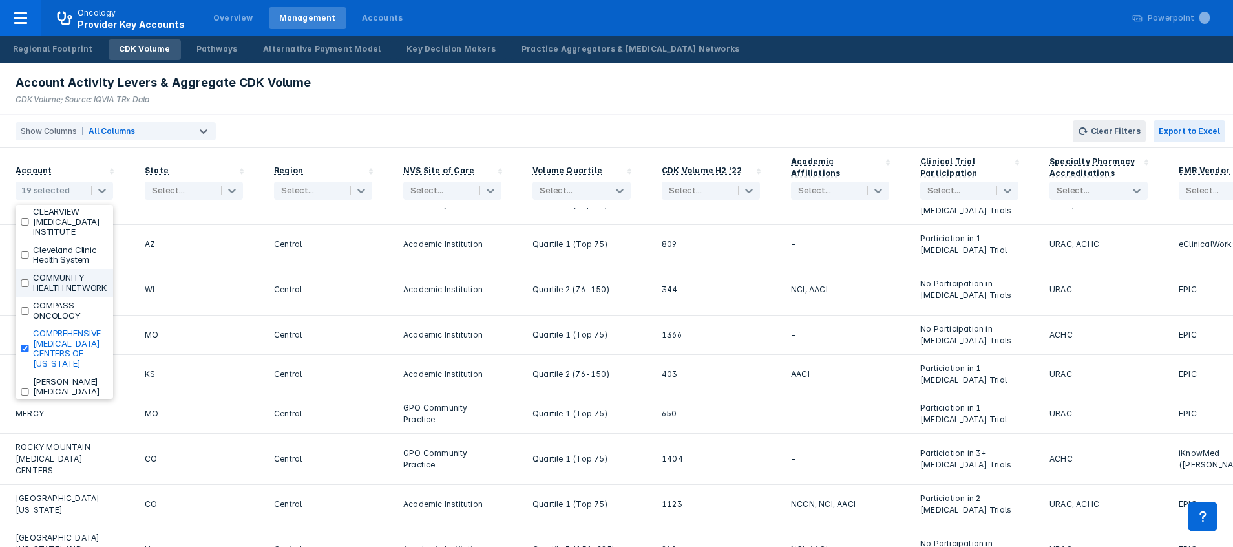
click at [23, 287] on input "checkbox" at bounding box center [25, 283] width 8 height 8
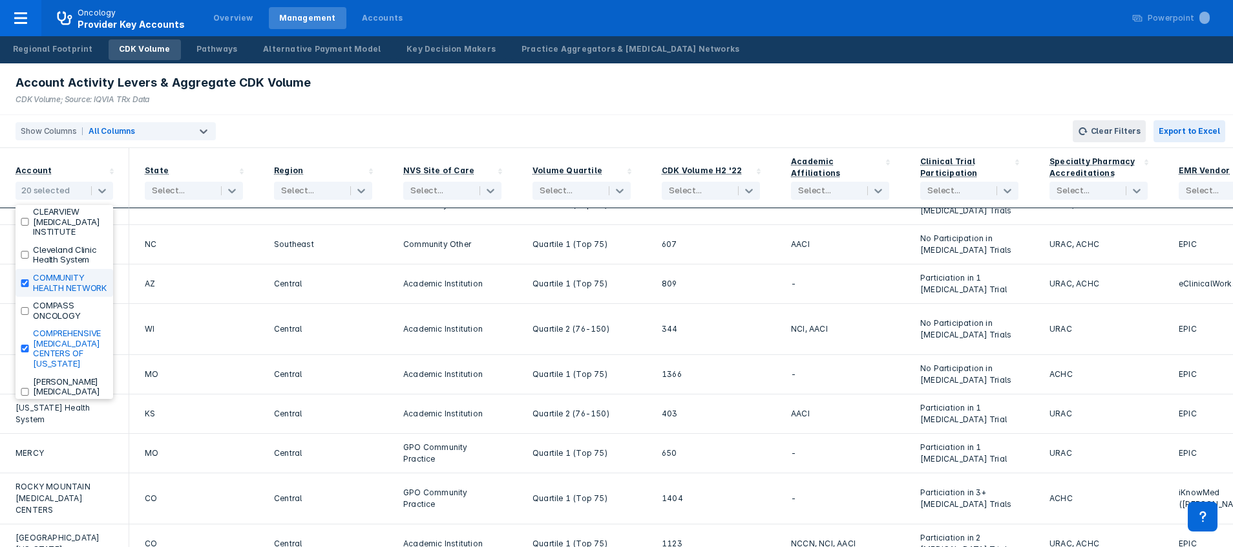
scroll to position [463, 0]
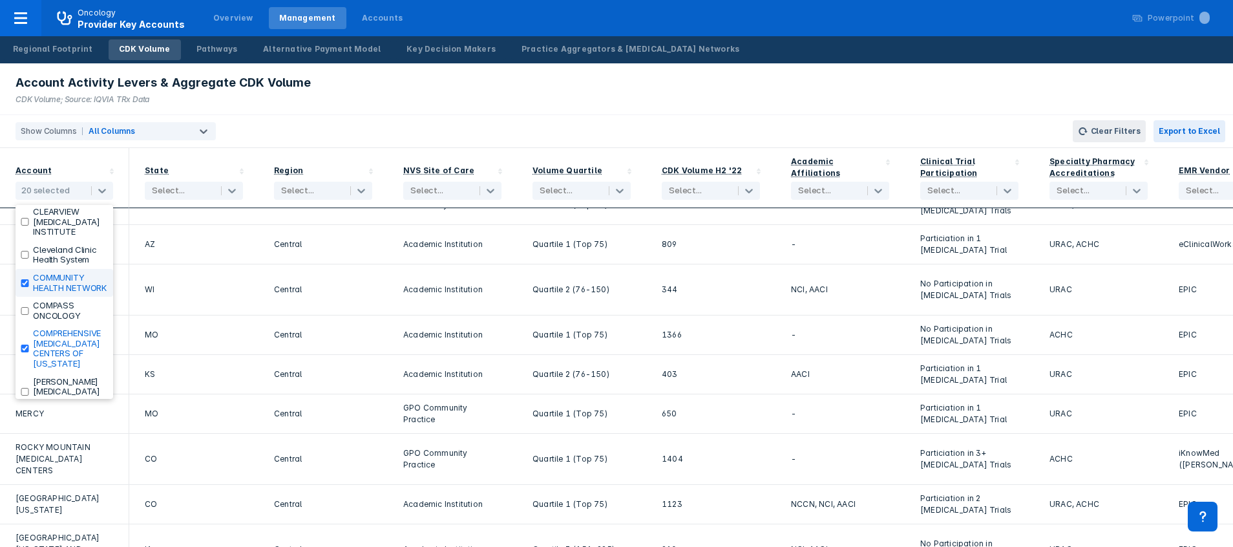
click at [23, 287] on input "checkbox" at bounding box center [25, 283] width 8 height 8
checkbox input "false"
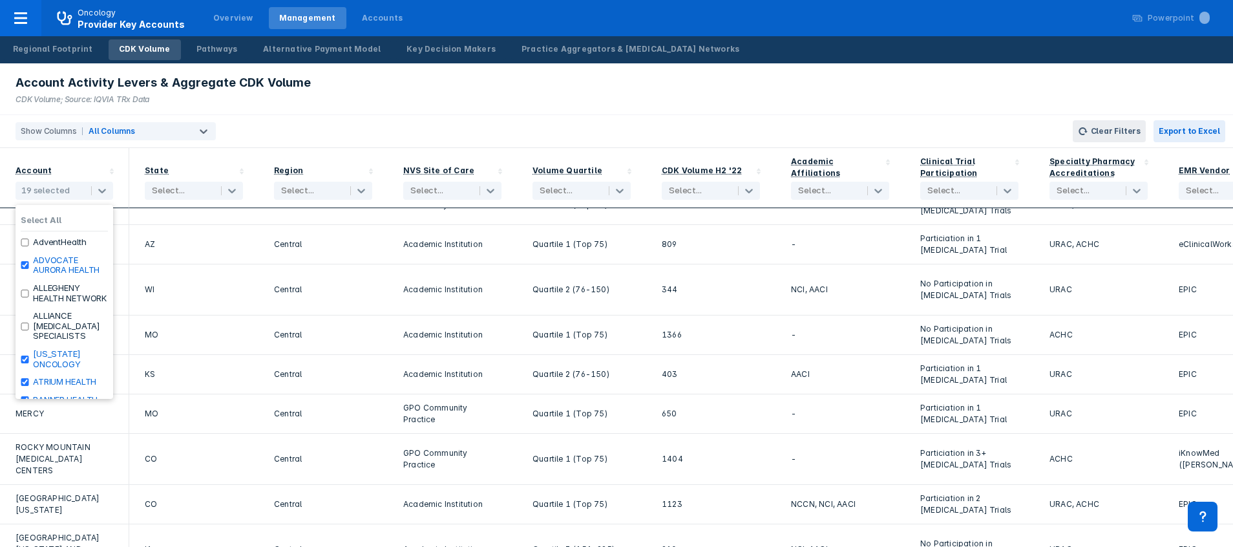
scroll to position [0, 0]
click at [320, 116] on div "Show Columns All Columns Clear Filters Export to Excel" at bounding box center [616, 131] width 1233 height 33
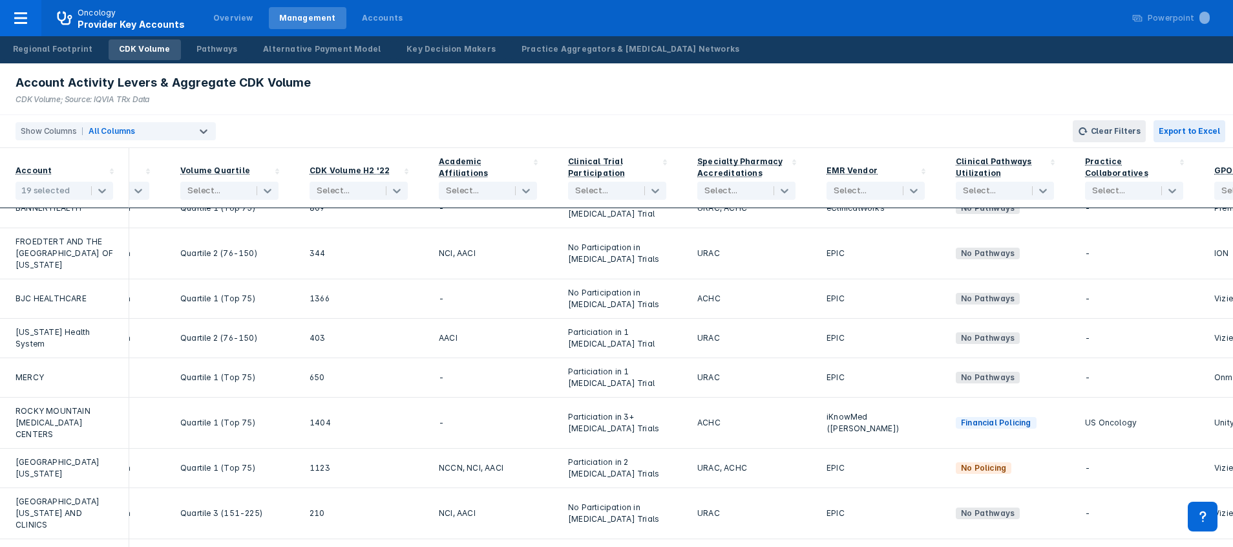
scroll to position [460, 0]
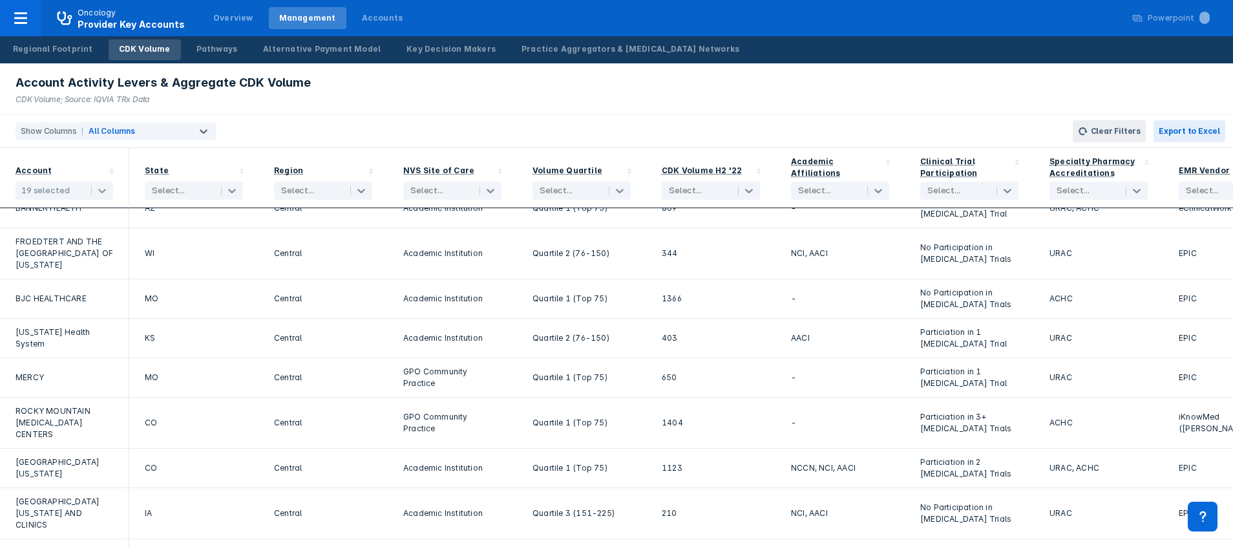
click at [102, 187] on icon at bounding box center [102, 190] width 13 height 13
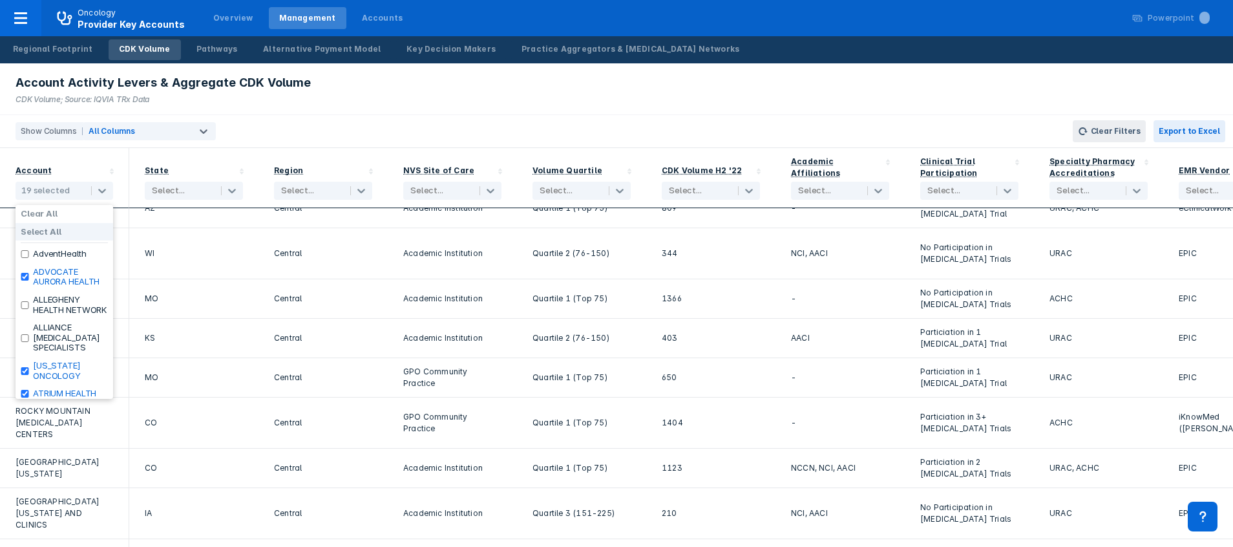
click at [32, 230] on label "Select All" at bounding box center [41, 232] width 41 height 10
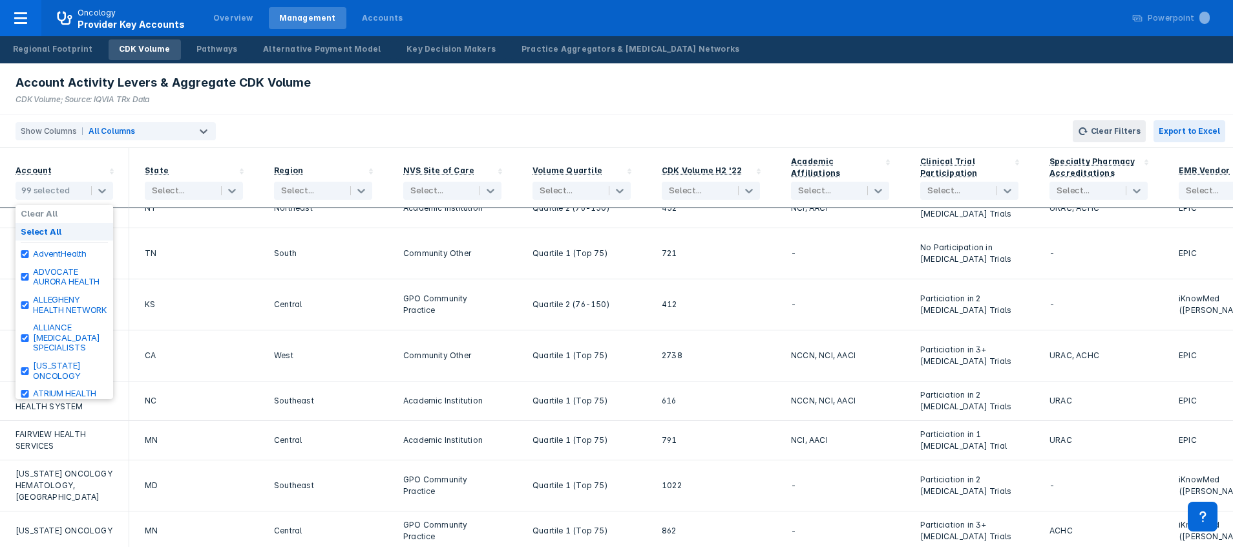
checkbox input "true"
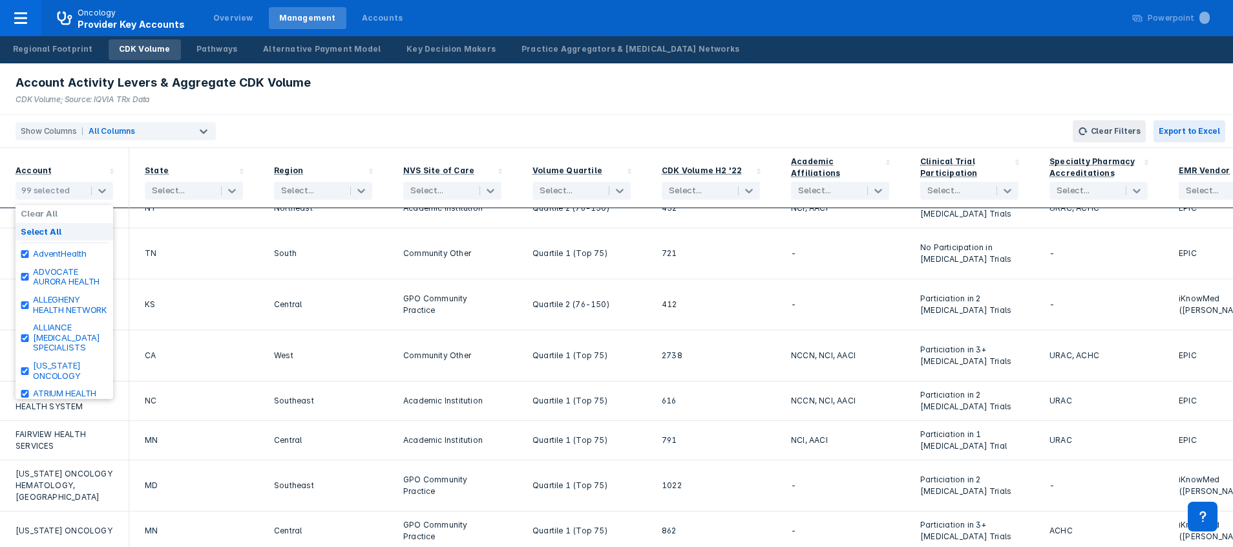
checkbox input "true"
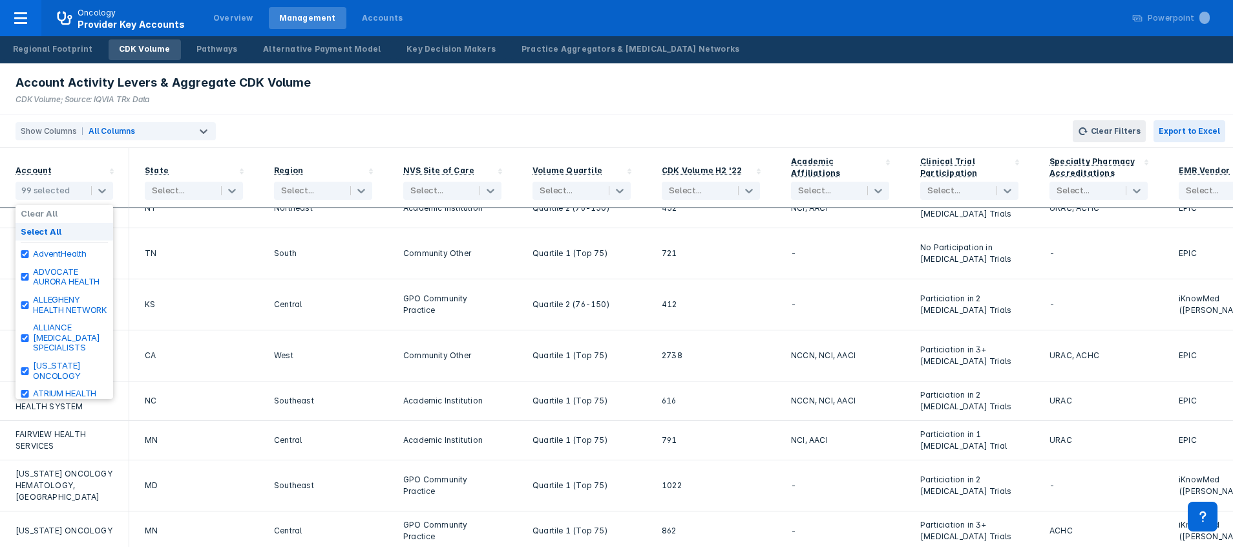
checkbox input "true"
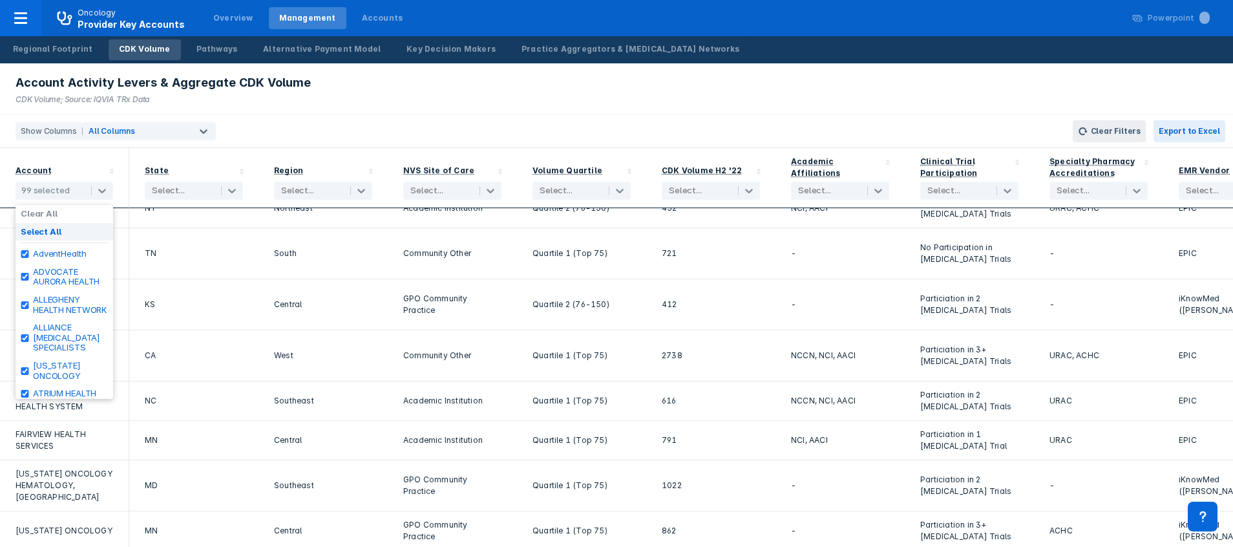
checkbox input "true"
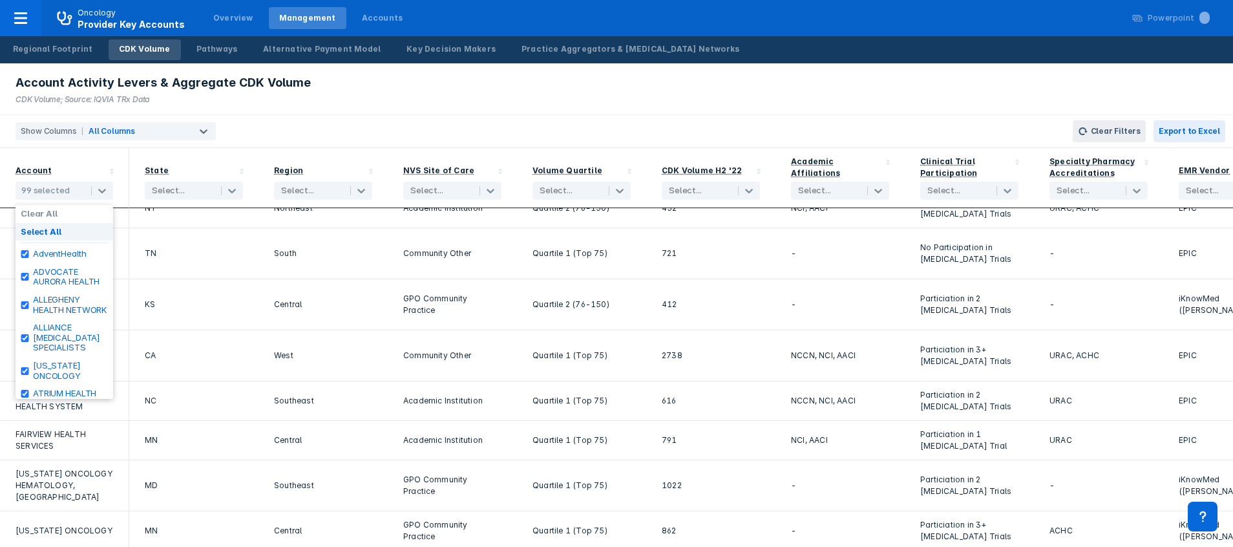
checkbox input "true"
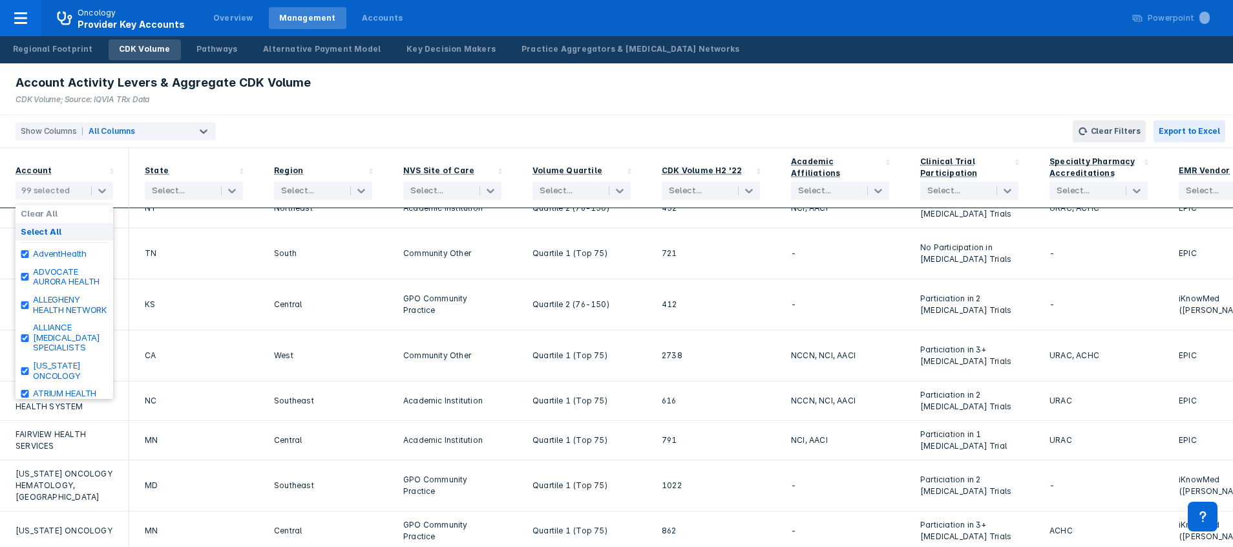
checkbox input "true"
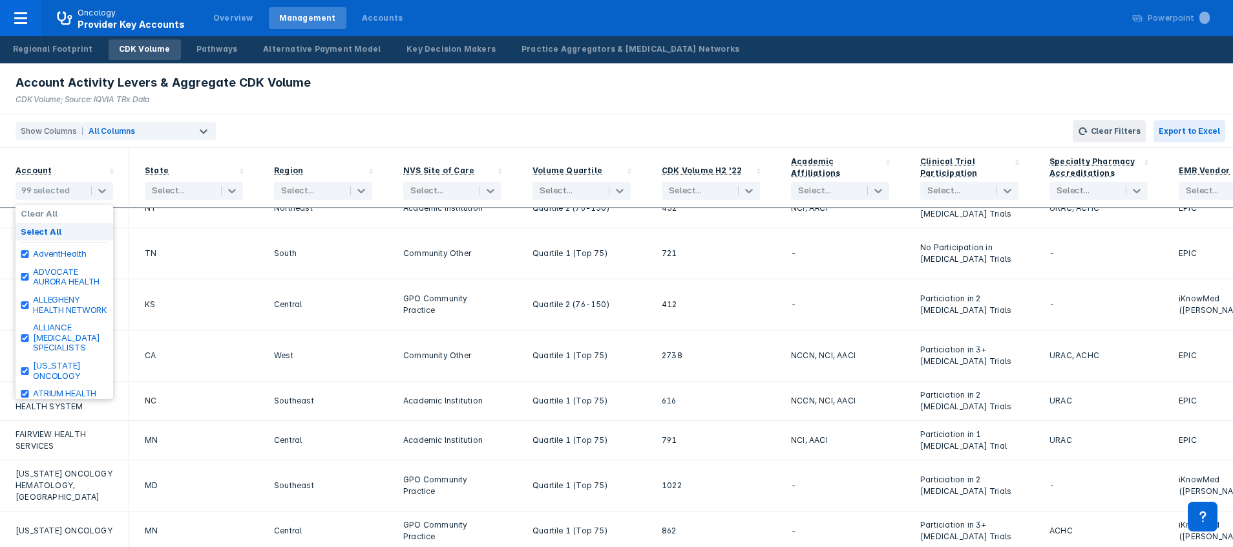
checkbox input "true"
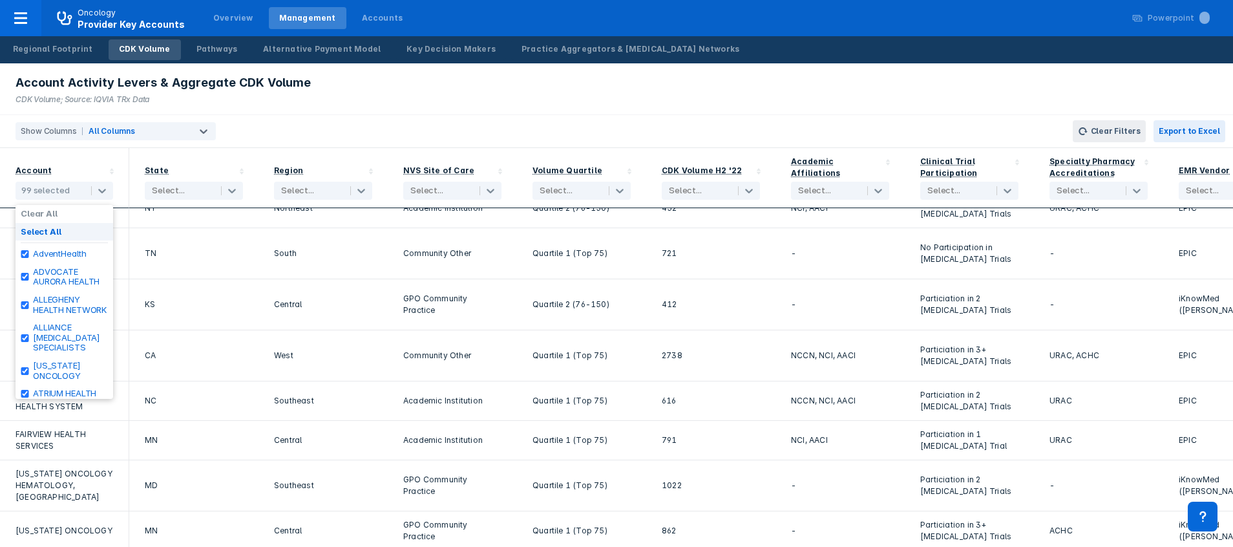
checkbox input "true"
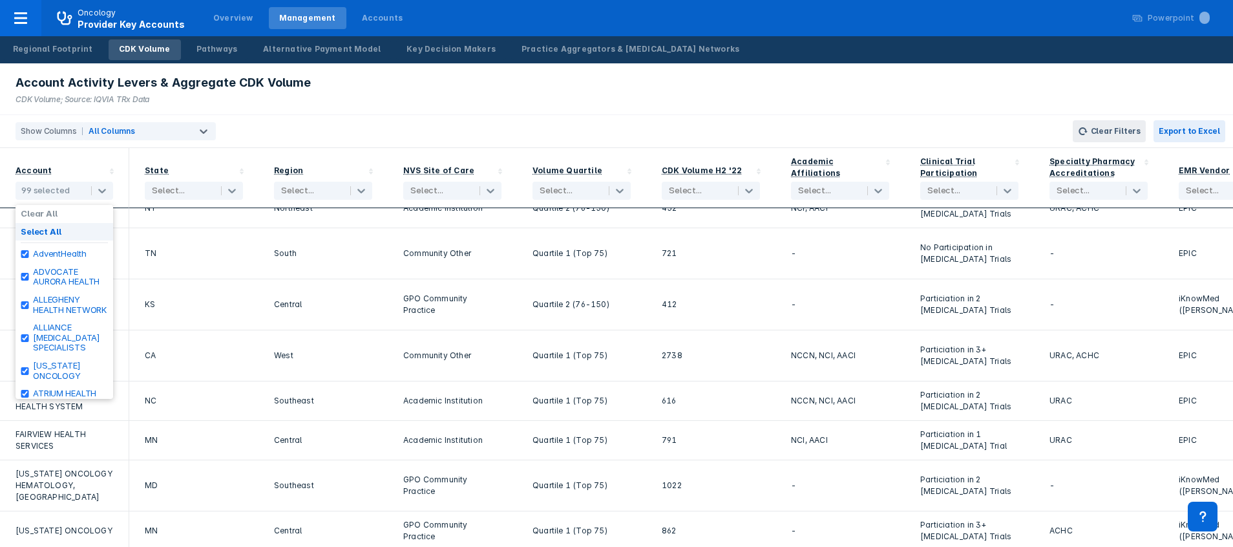
checkbox input "true"
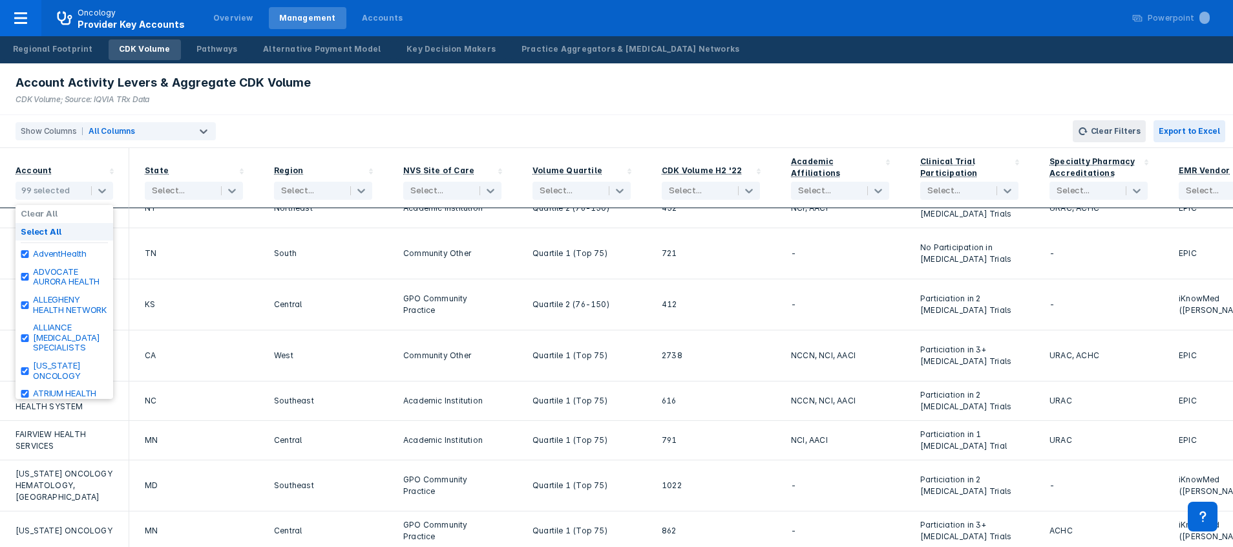
checkbox input "true"
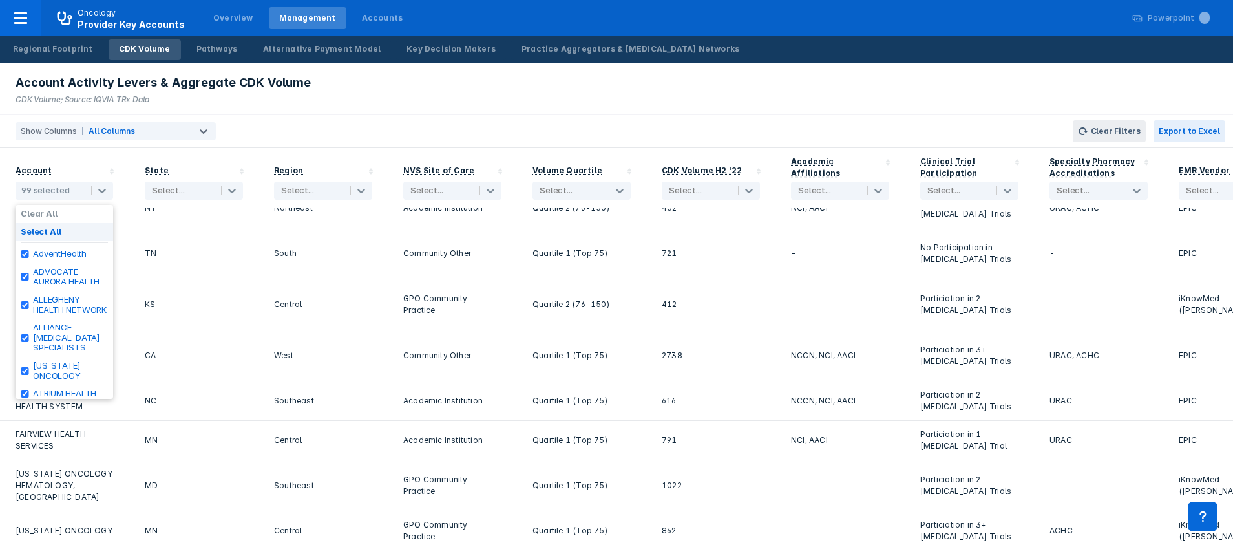
checkbox input "true"
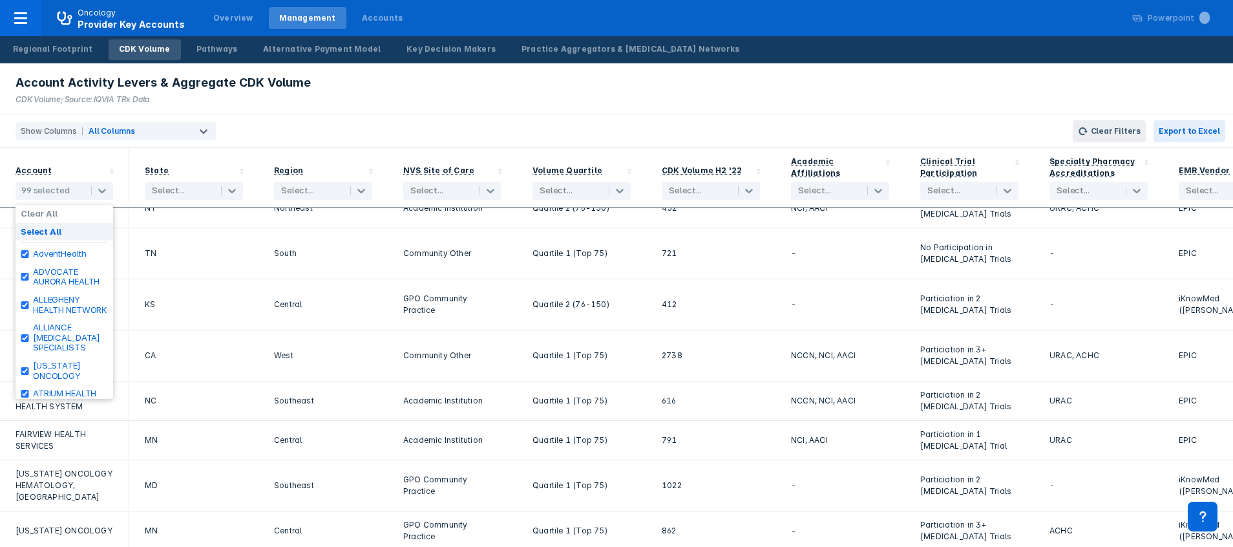
checkbox input "true"
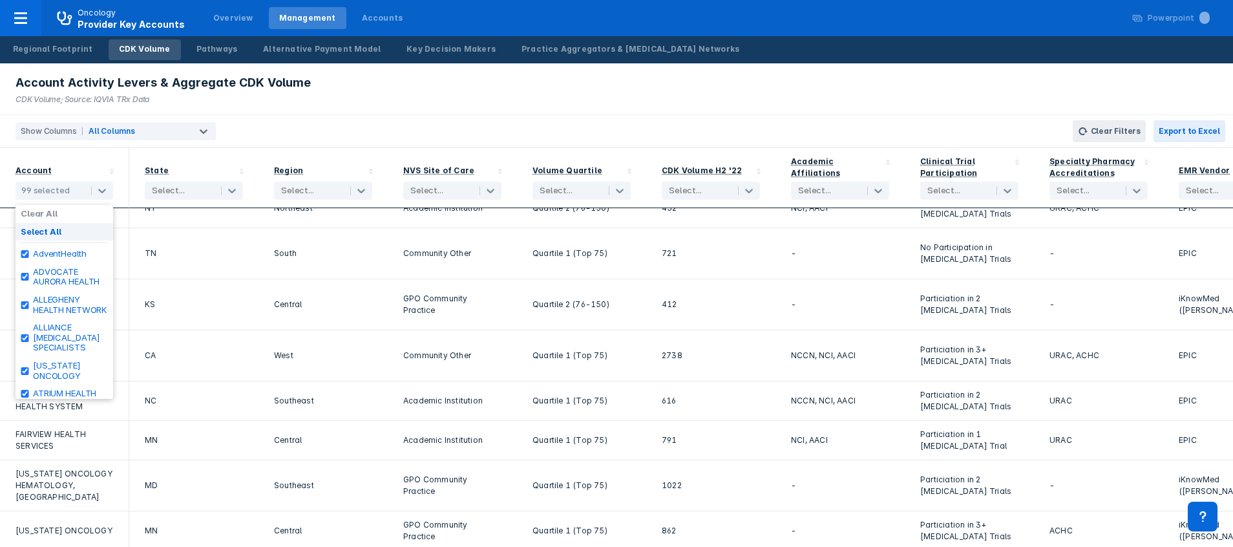
checkbox input "true"
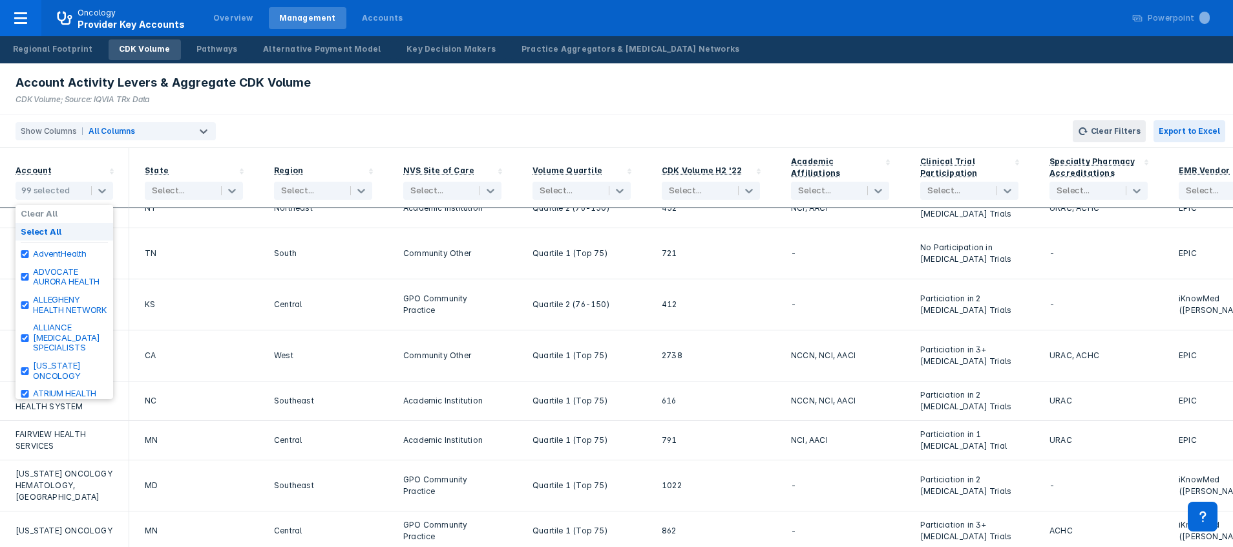
checkbox input "true"
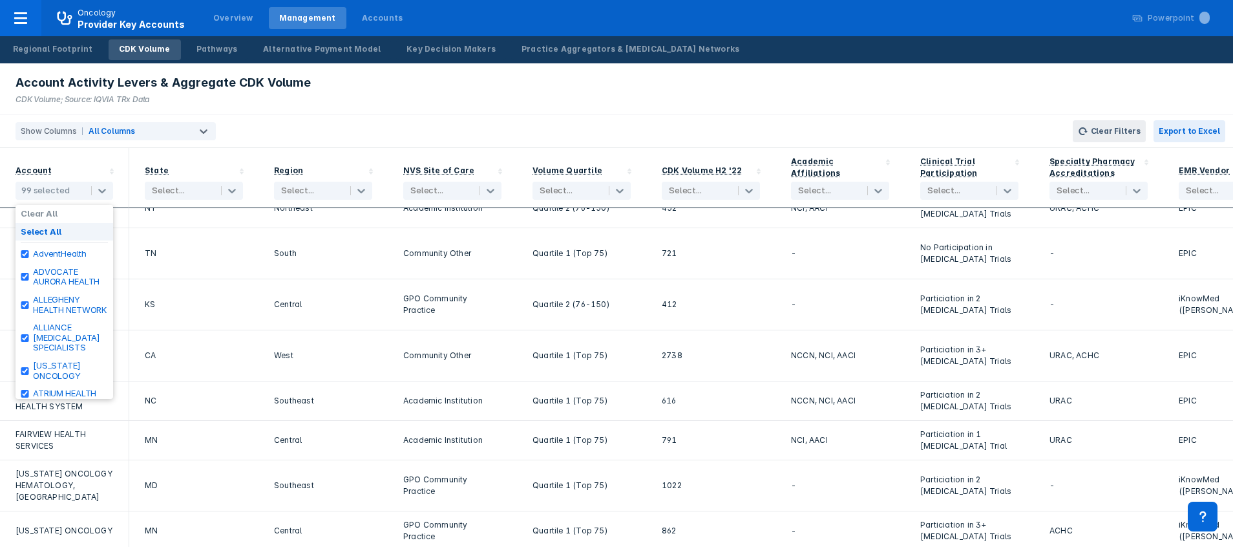
checkbox input "true"
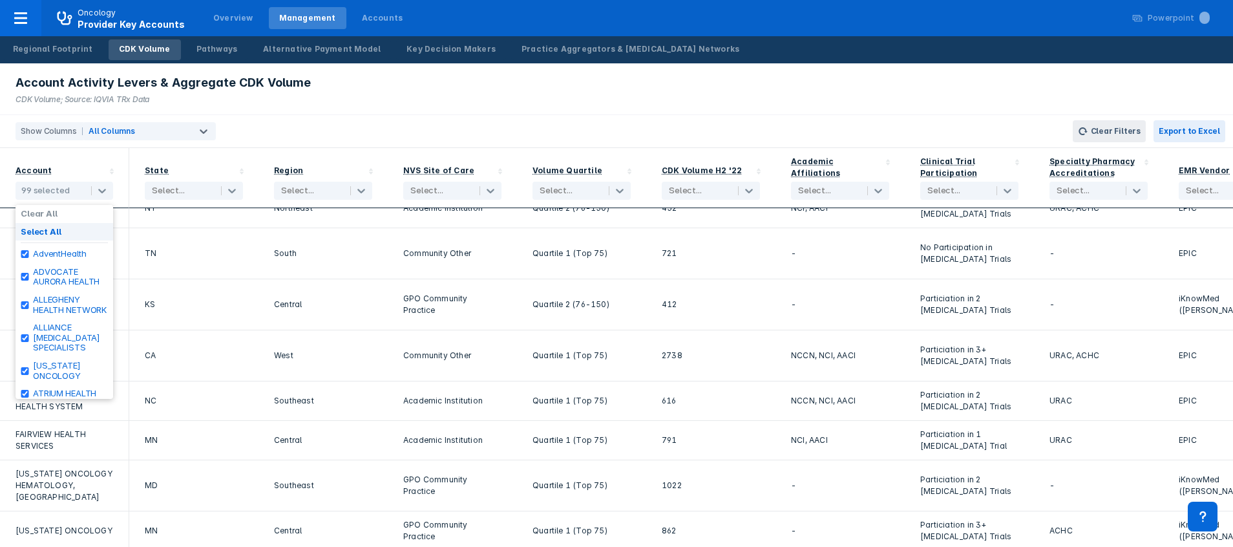
checkbox input "true"
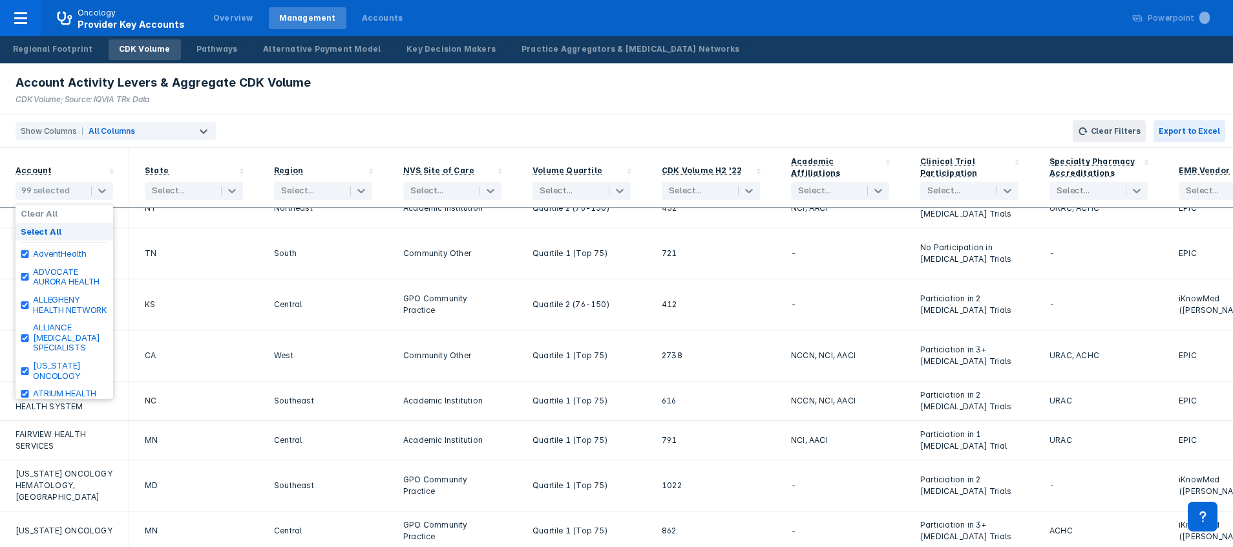
scroll to position [1508, 0]
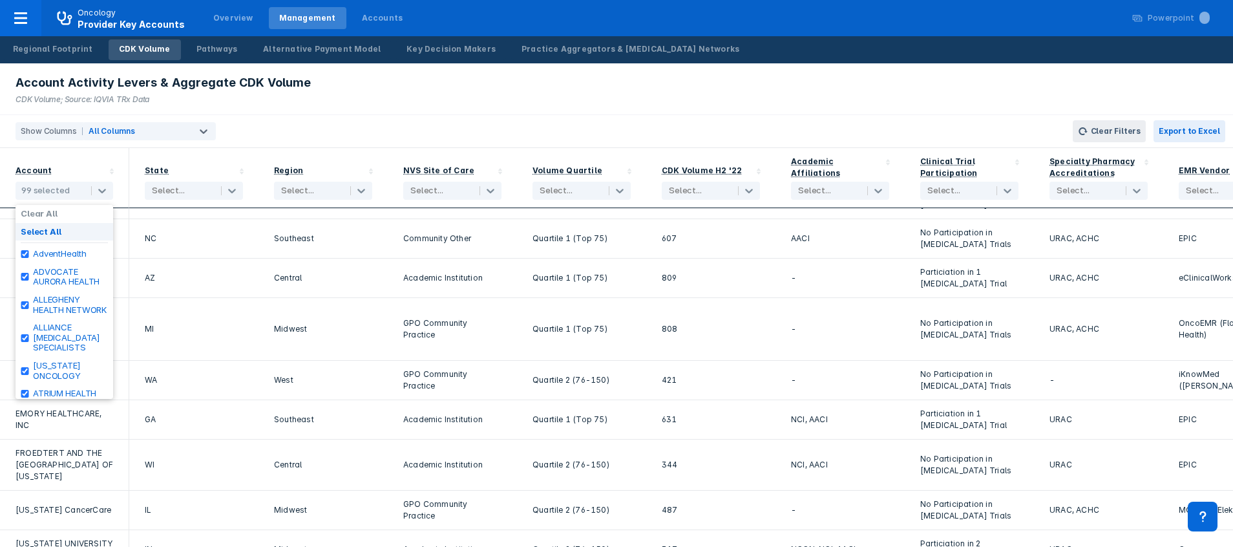
click at [32, 230] on label "Select All" at bounding box center [41, 232] width 41 height 10
checkbox input "false"
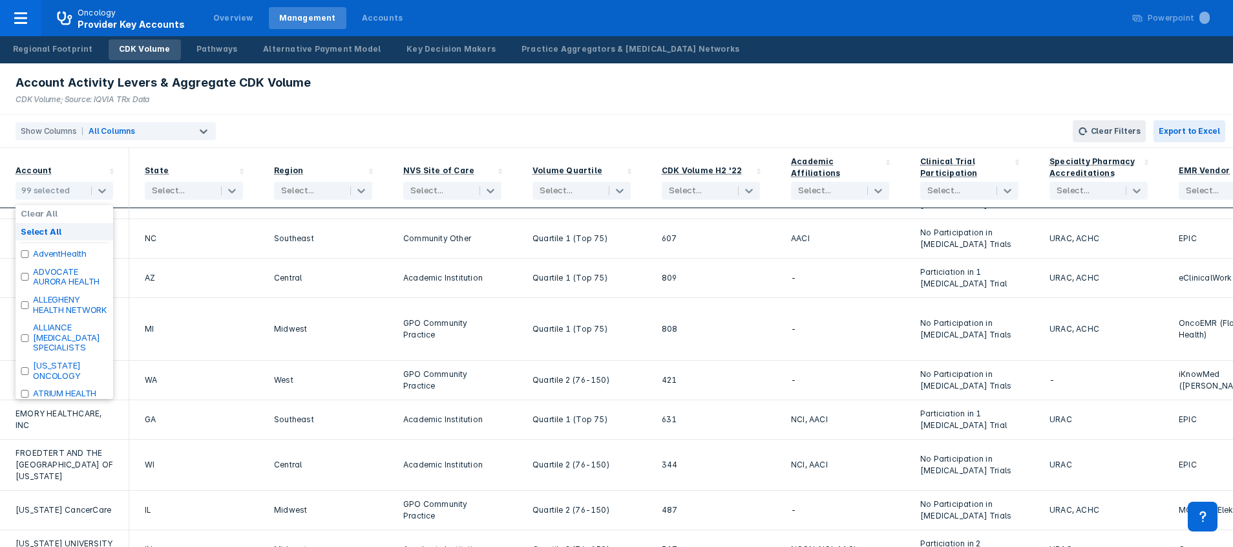
checkbox input "false"
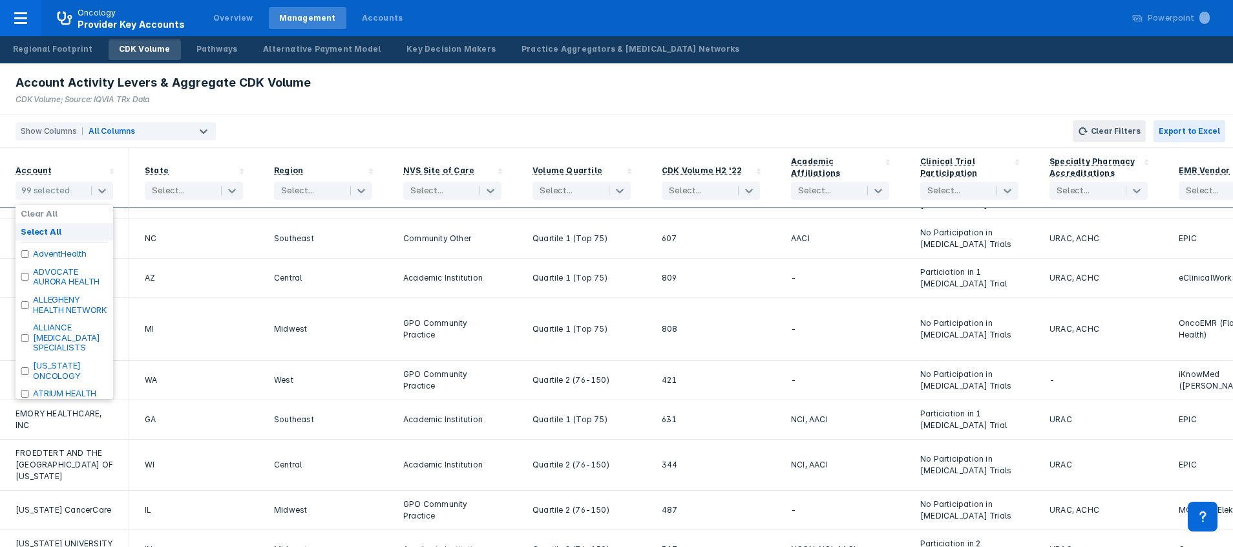
checkbox input "false"
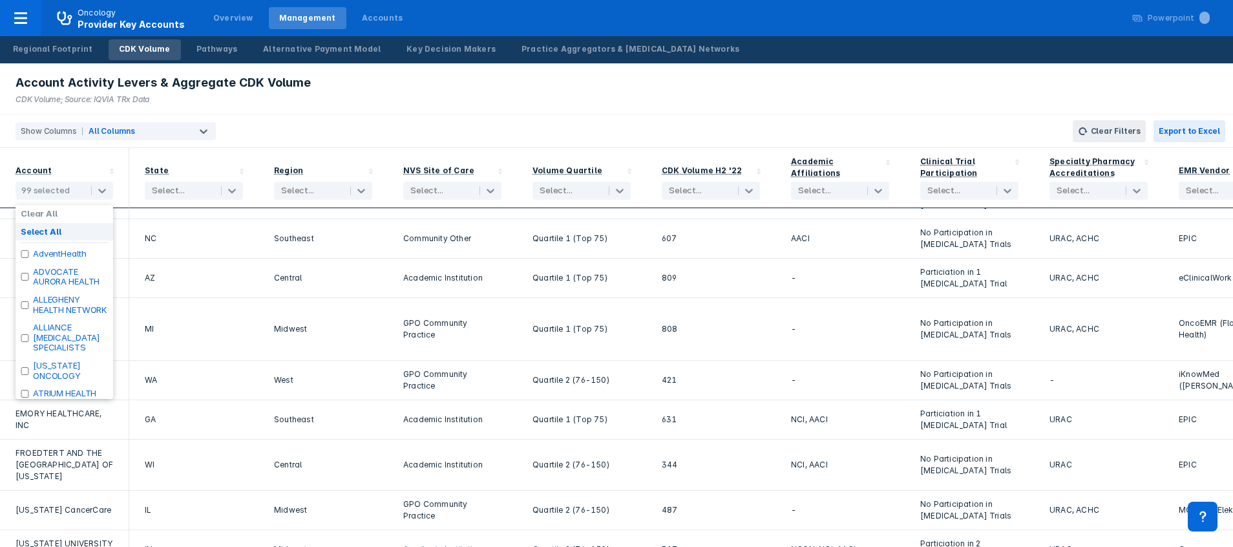
checkbox input "false"
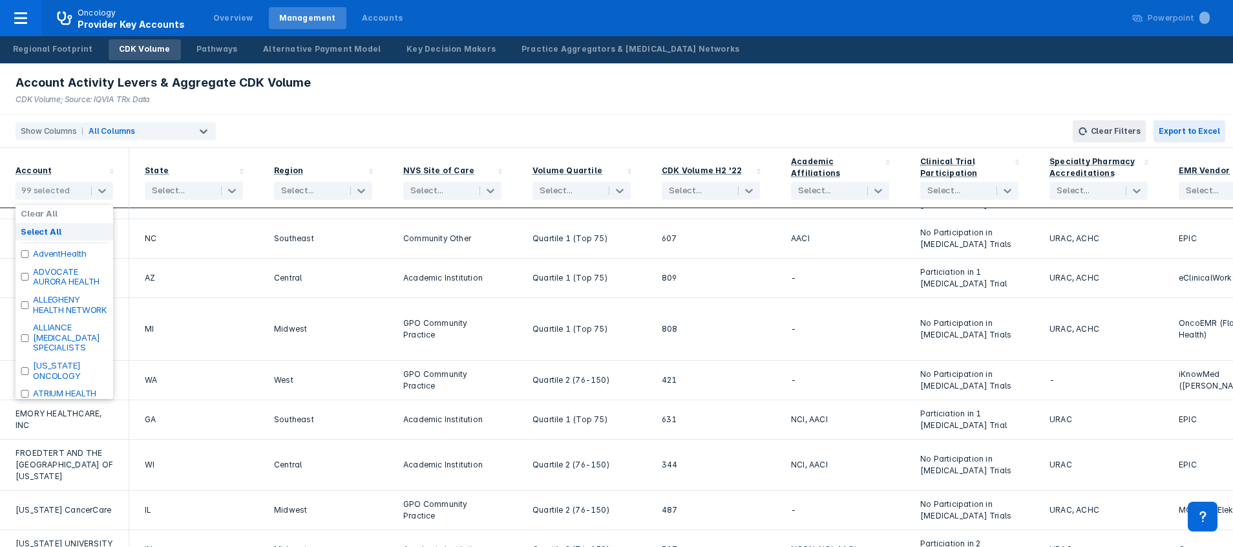
checkbox input "false"
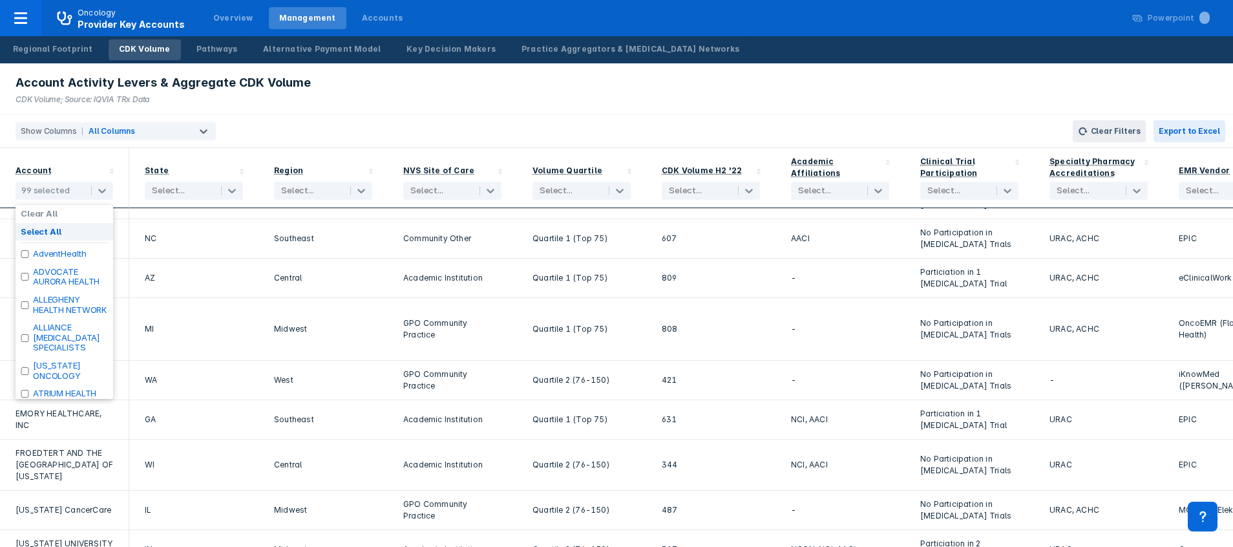
checkbox input "false"
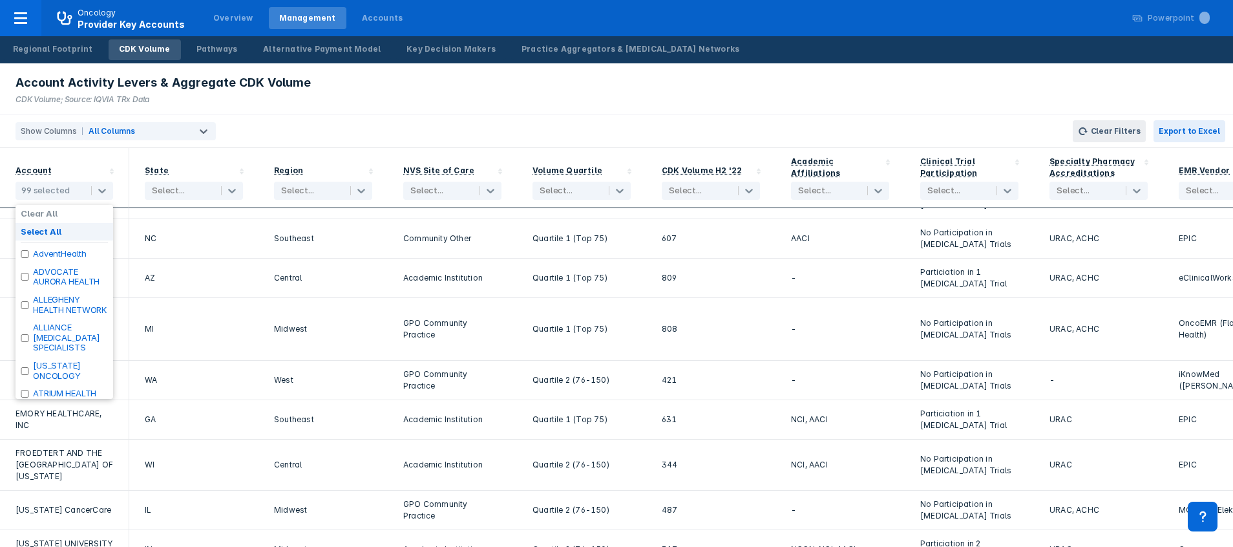
checkbox input "false"
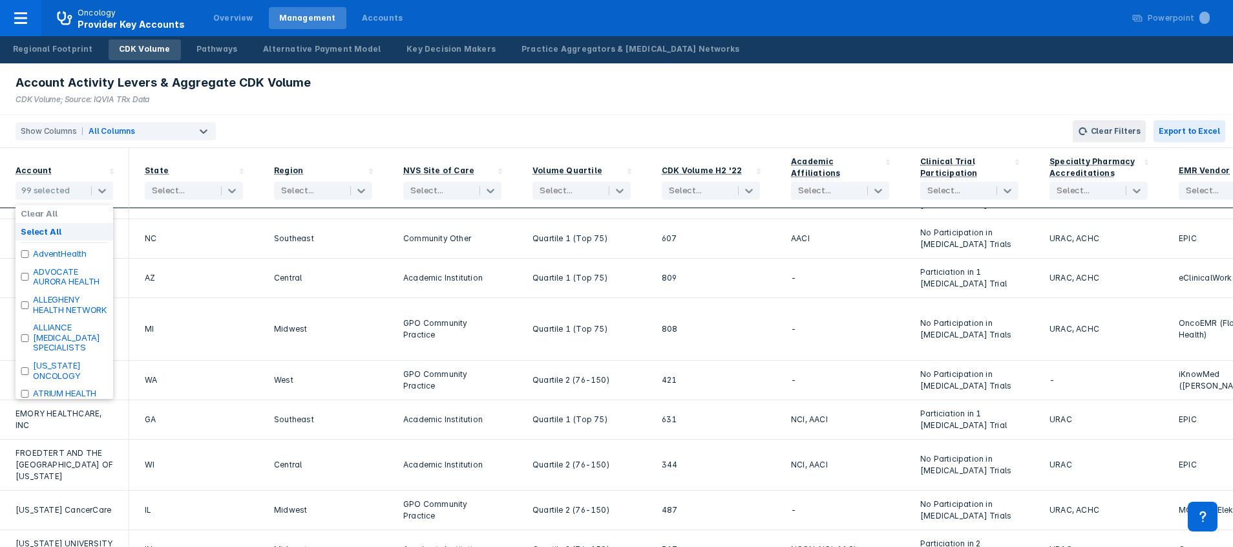
checkbox input "false"
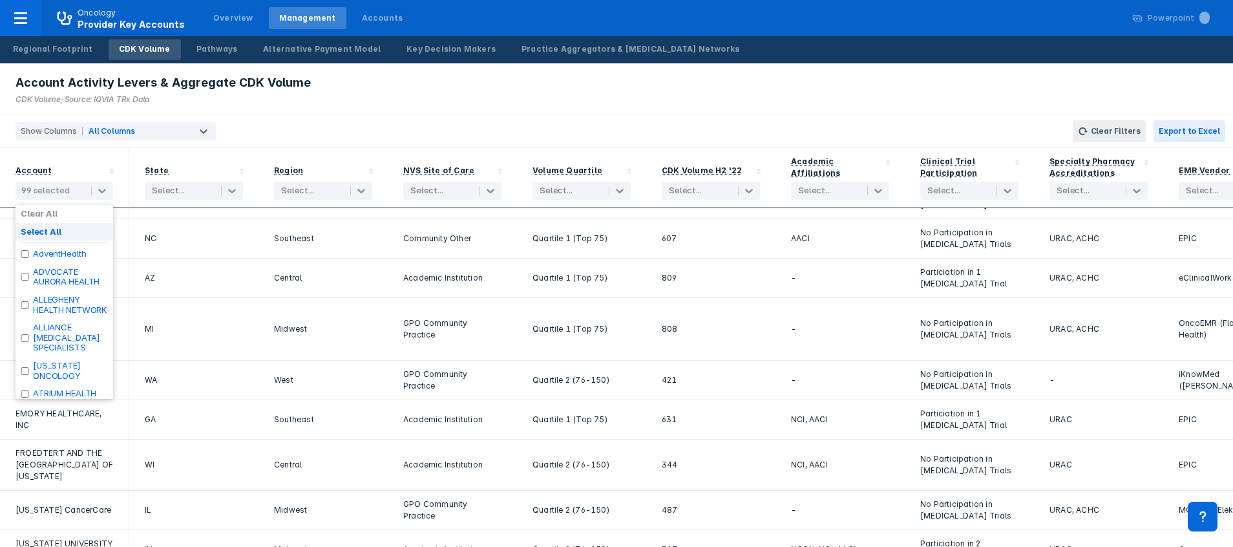
checkbox input "false"
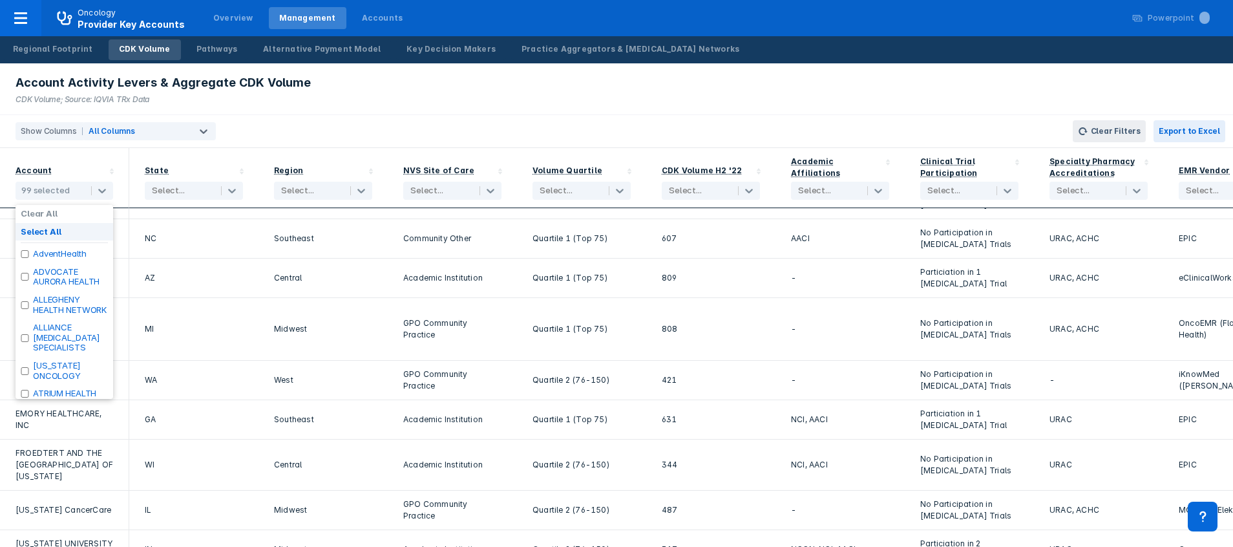
checkbox input "false"
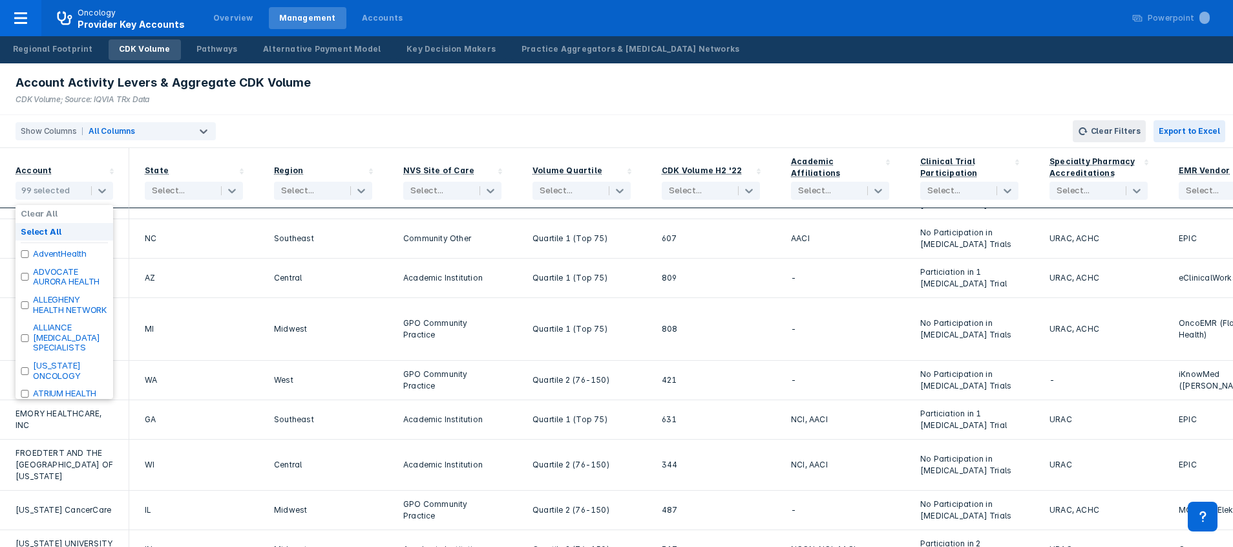
checkbox input "false"
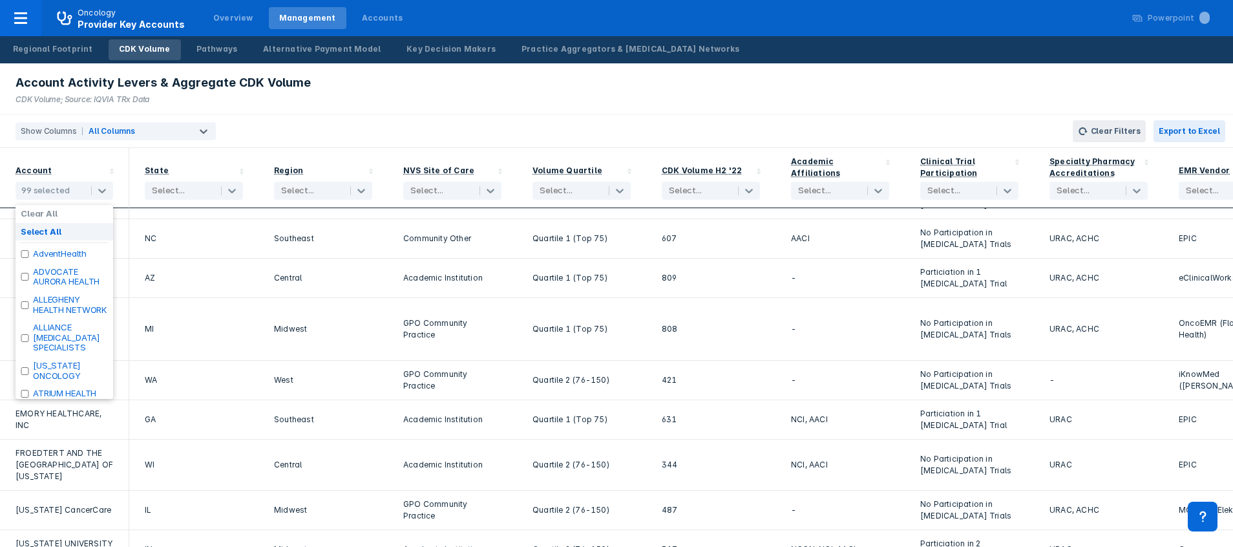
checkbox input "false"
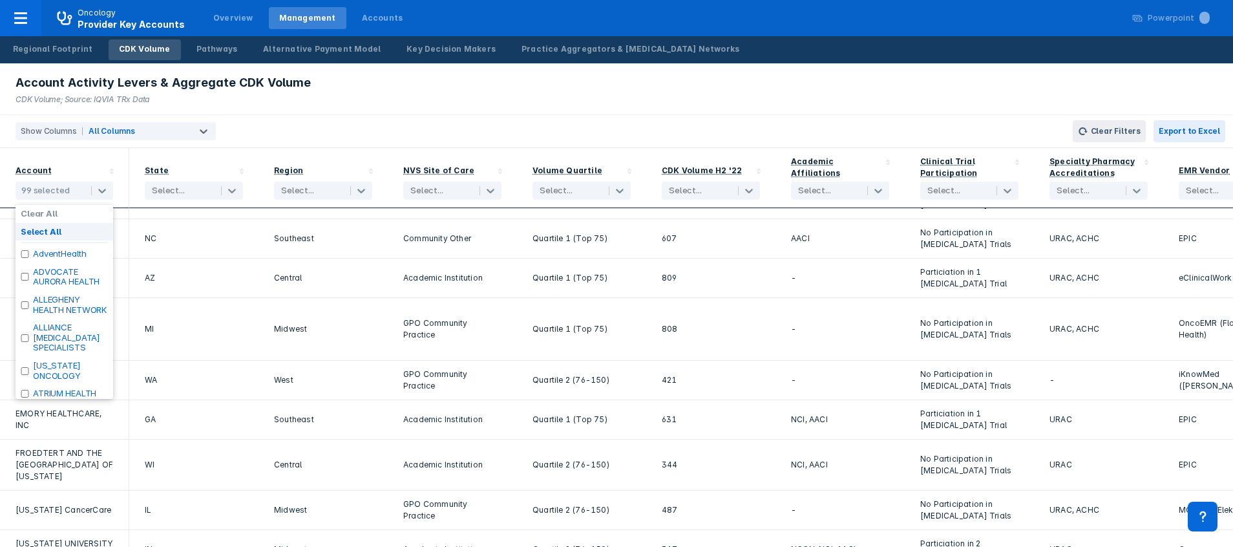
checkbox input "false"
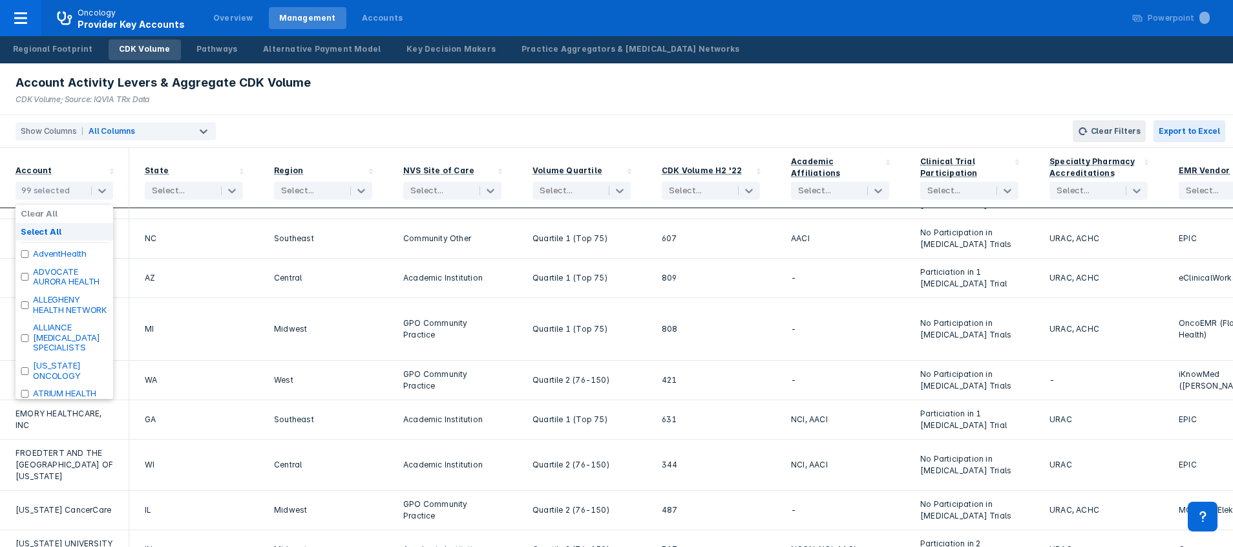
checkbox input "false"
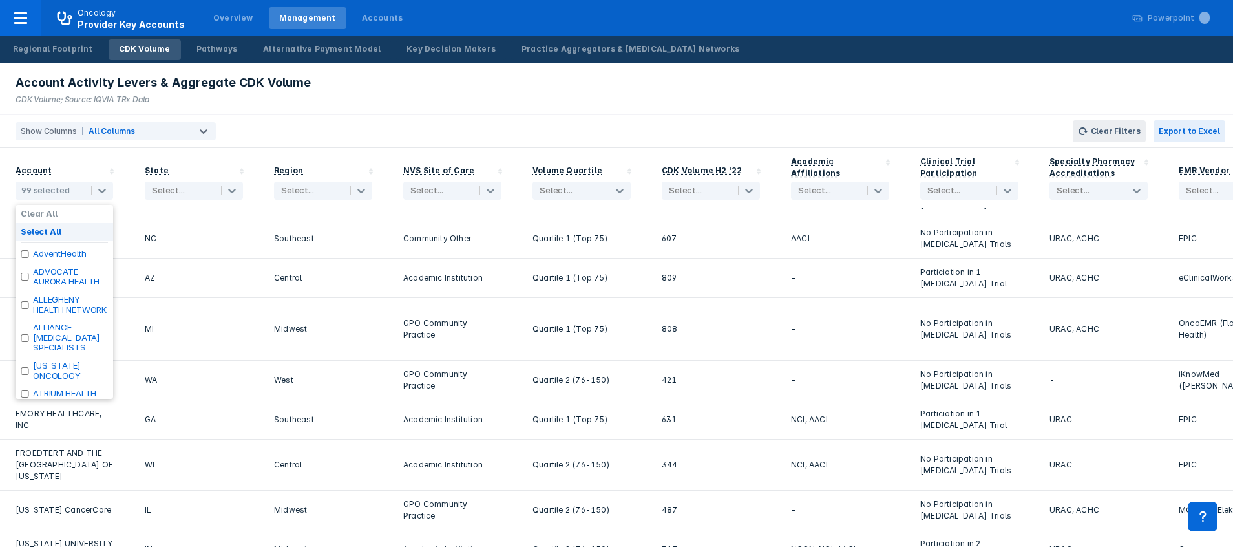
checkbox input "false"
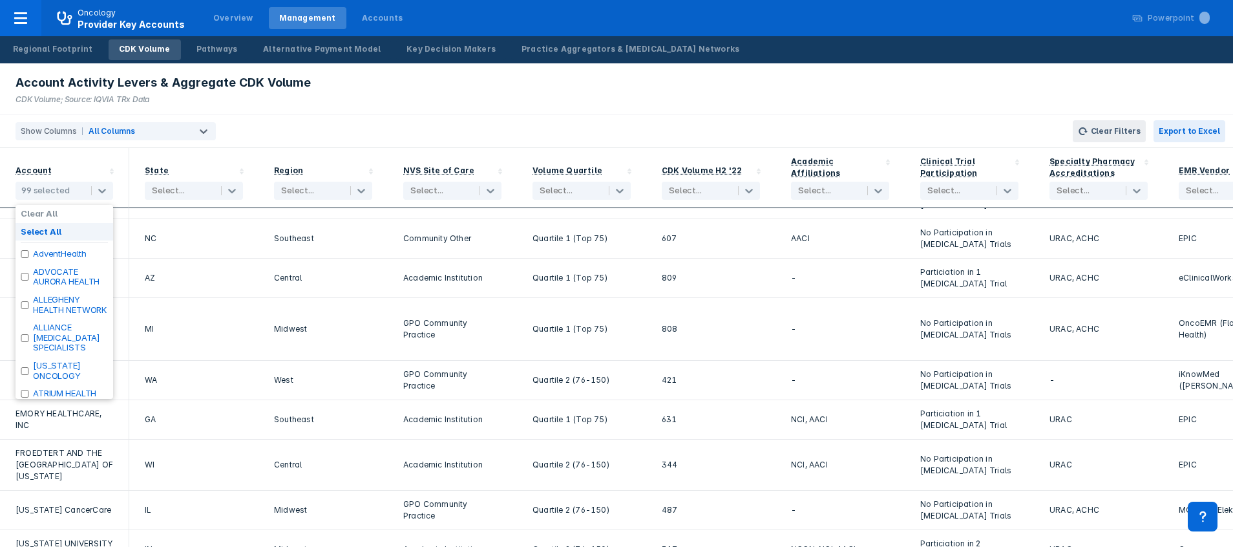
checkbox input "false"
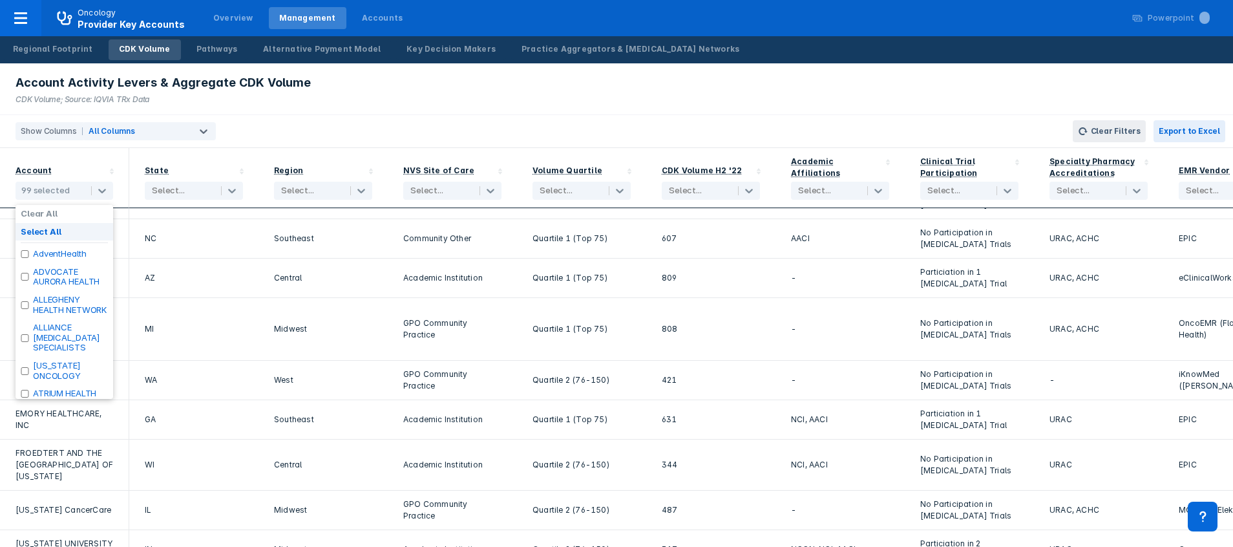
checkbox input "false"
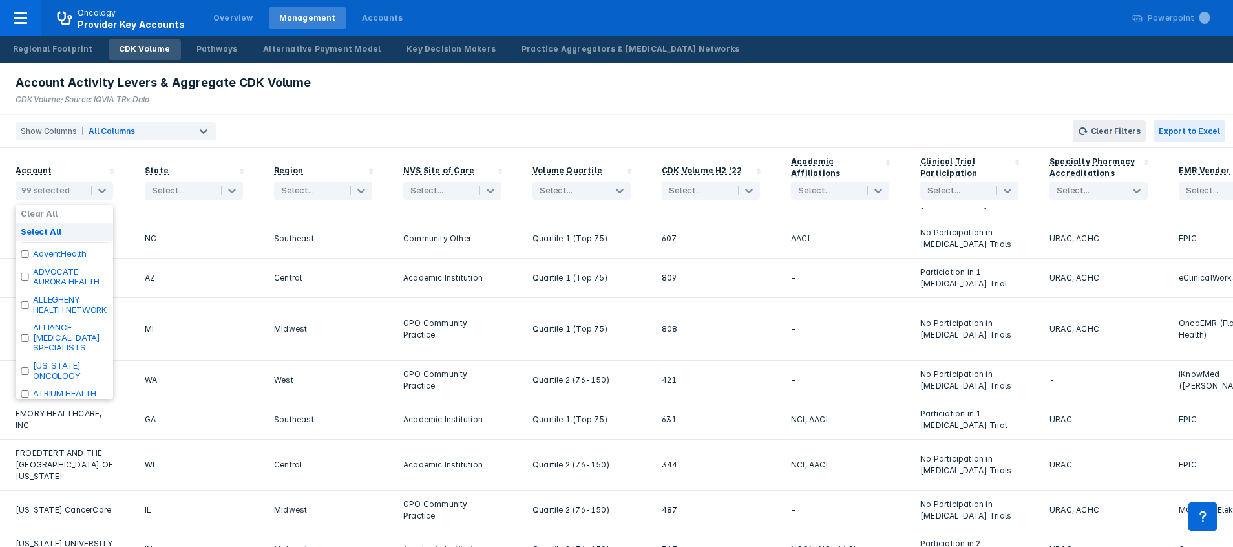
checkbox input "false"
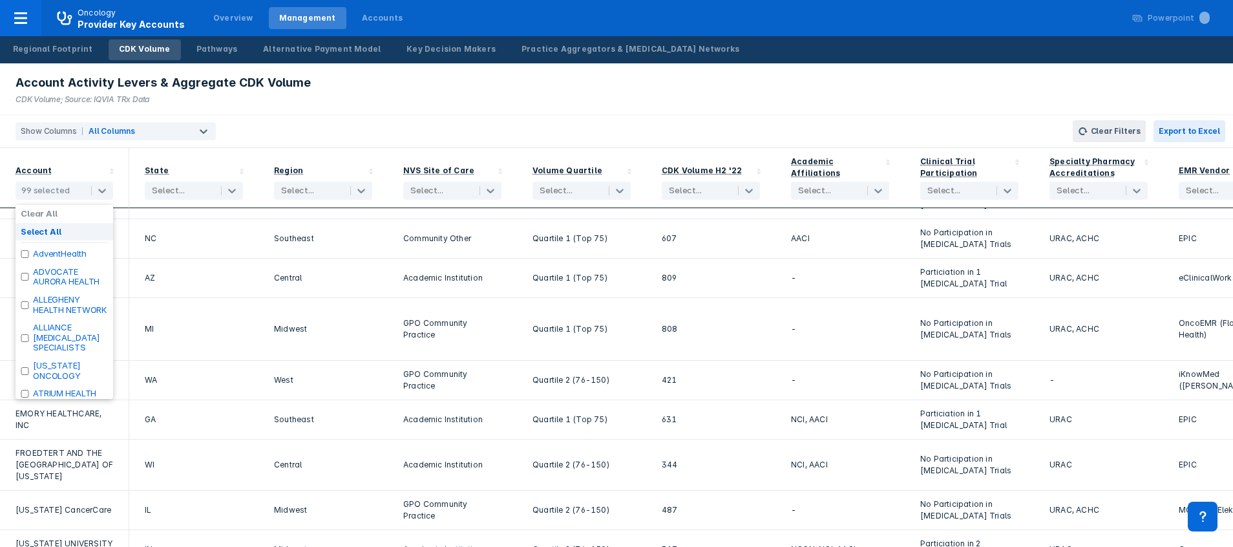
checkbox input "false"
click at [32, 230] on label "Select All" at bounding box center [41, 232] width 41 height 10
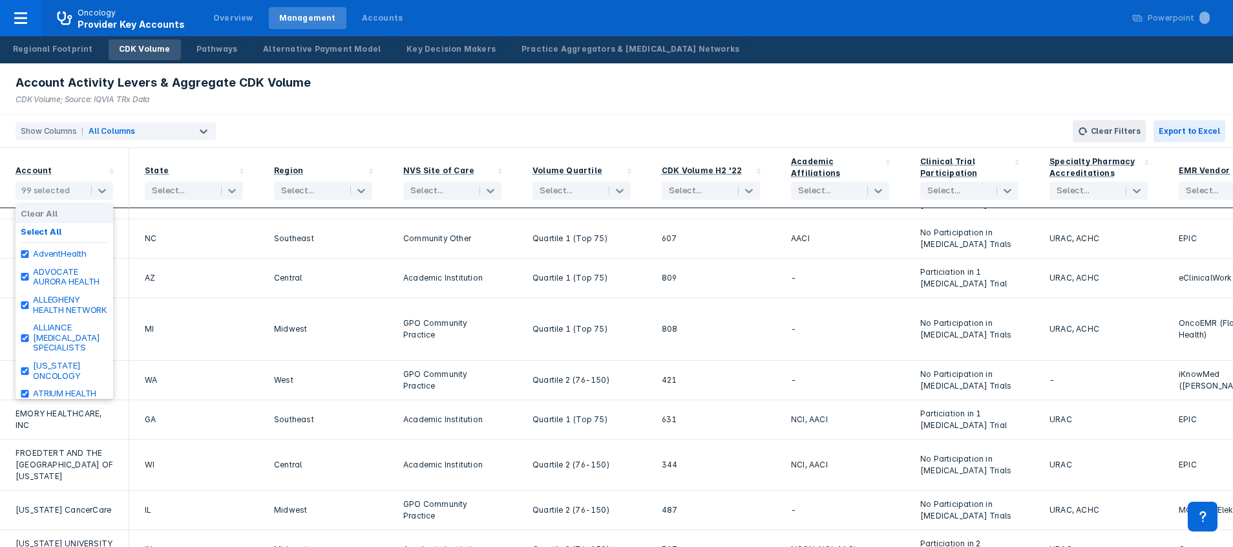
click at [305, 107] on div "Account Activity Levers & Aggregate CDK Volume CDK Volume; Source: IQVIA TRx Da…" at bounding box center [160, 88] width 320 height 51
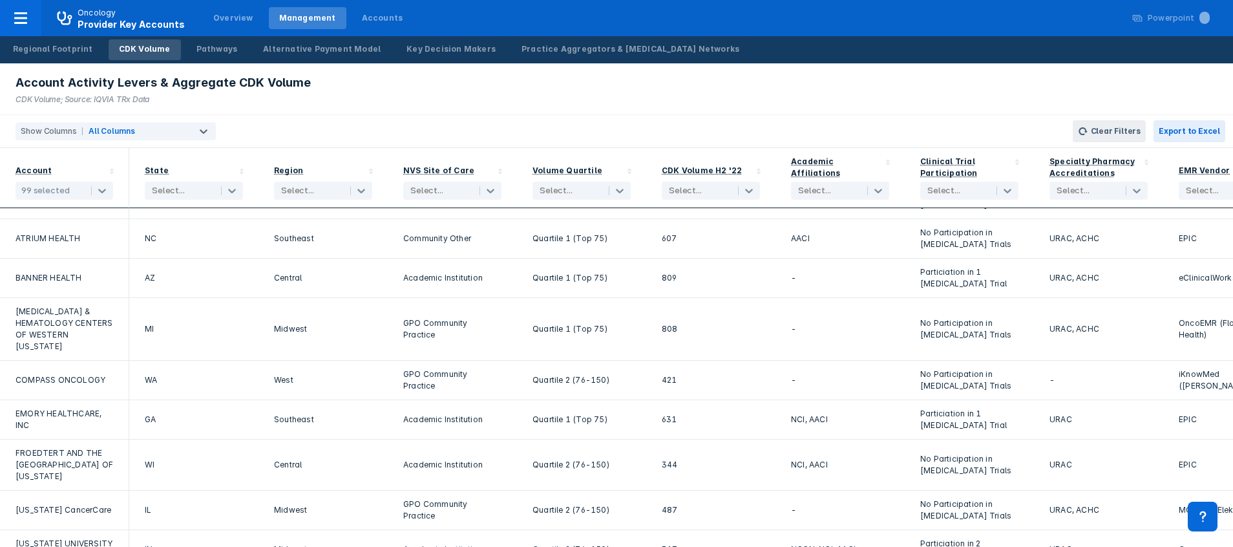
scroll to position [0, 0]
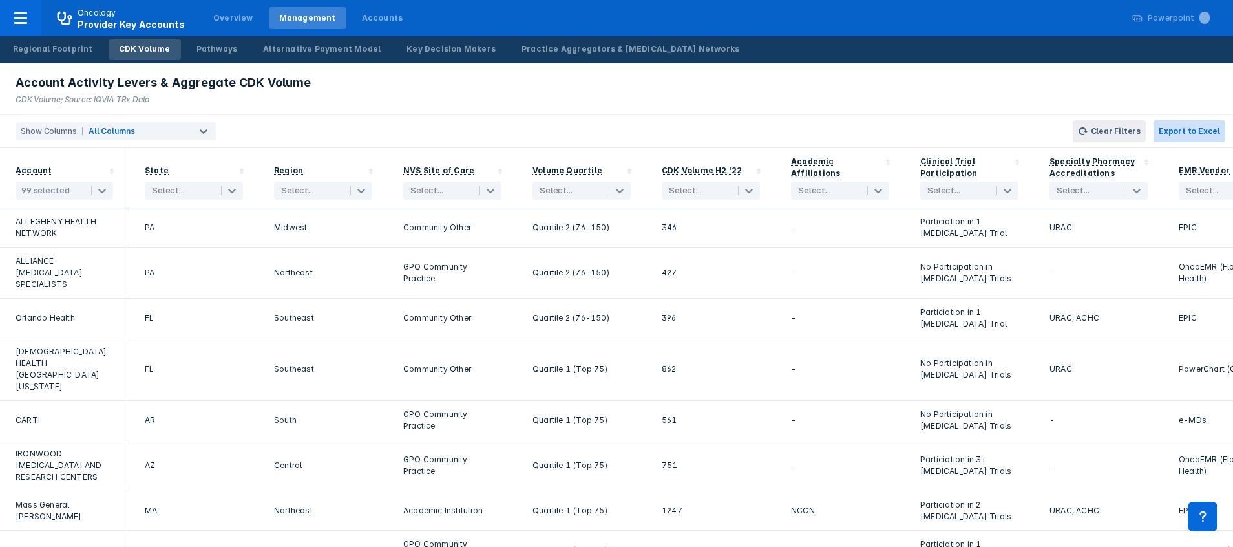
click at [1195, 127] on button "Export to Excel" at bounding box center [1189, 131] width 72 height 22
